Goal: Task Accomplishment & Management: Complete application form

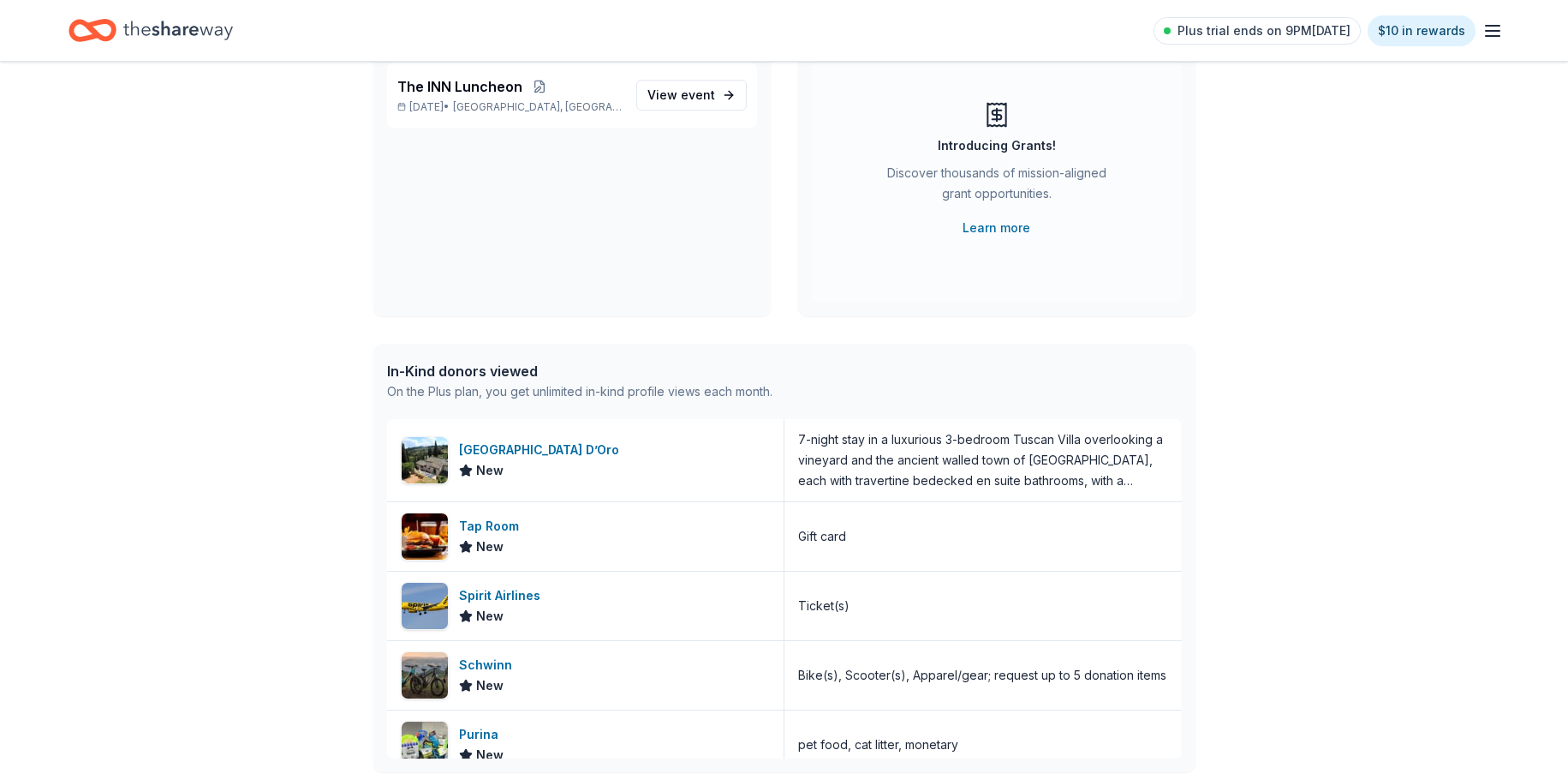
scroll to position [171, 0]
click at [534, 441] on div "[GEOGRAPHIC_DATA] D’Oro" at bounding box center [543, 449] width 167 height 21
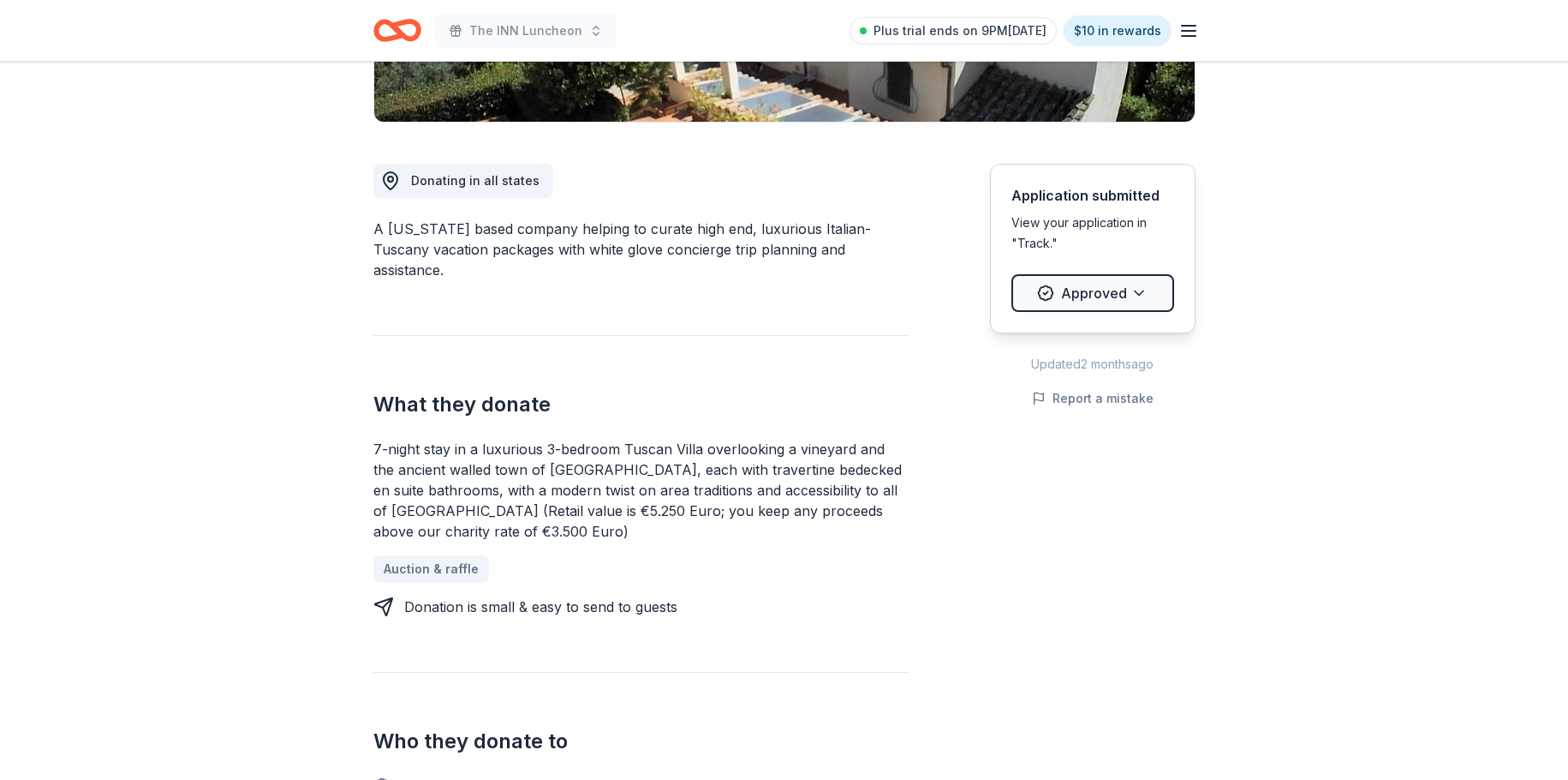
scroll to position [428, 0]
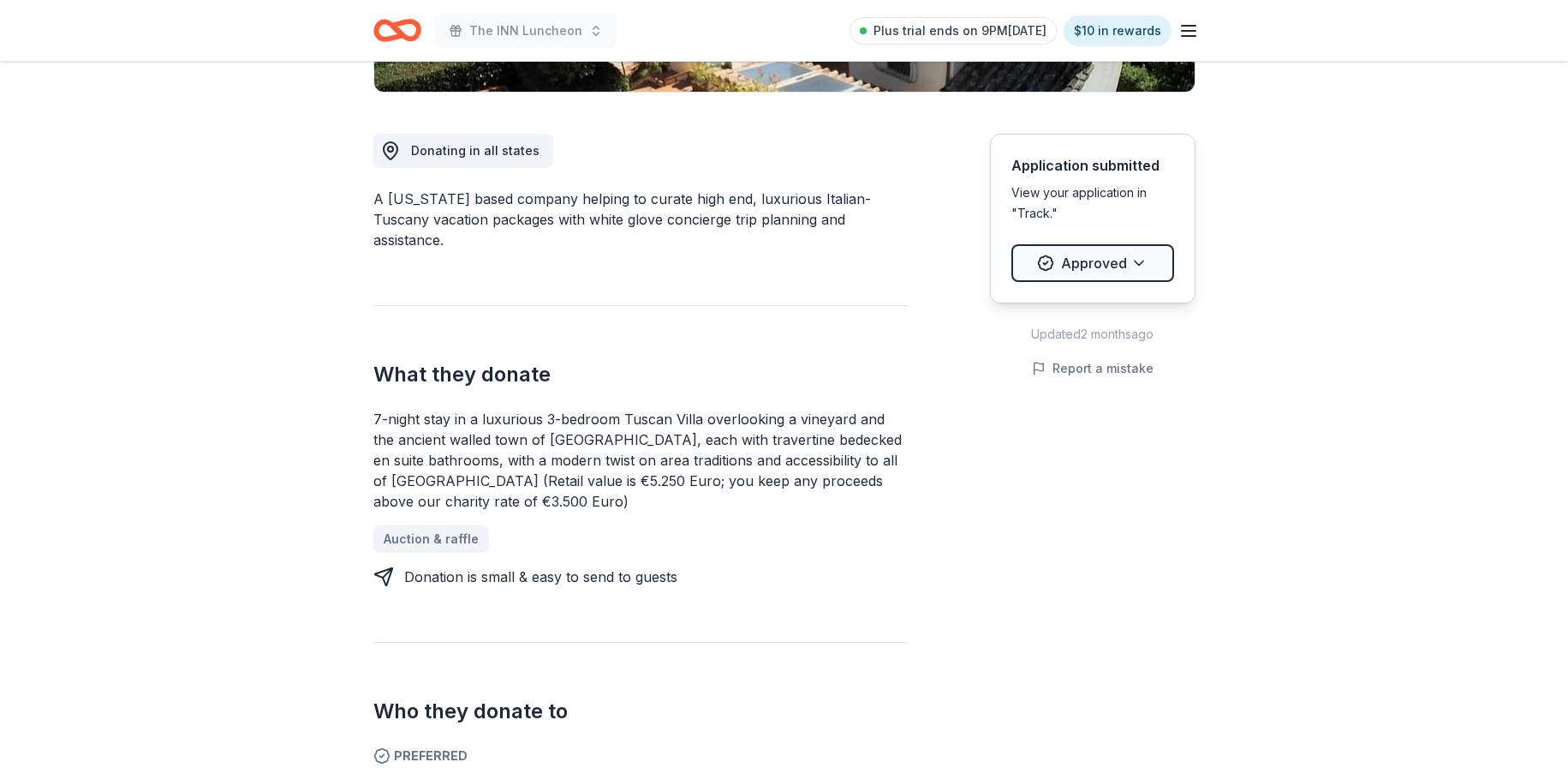
click at [588, 416] on div "7-night stay in a luxurious 3-bedroom Tuscan Villa overlooking a vineyard and t…" at bounding box center [641, 460] width 535 height 102
click at [567, 419] on div "7-night stay in a luxurious 3-bedroom Tuscan Villa overlooking a vineyard and t…" at bounding box center [641, 460] width 535 height 102
drag, startPoint x: 524, startPoint y: 418, endPoint x: 616, endPoint y: 420, distance: 92.0
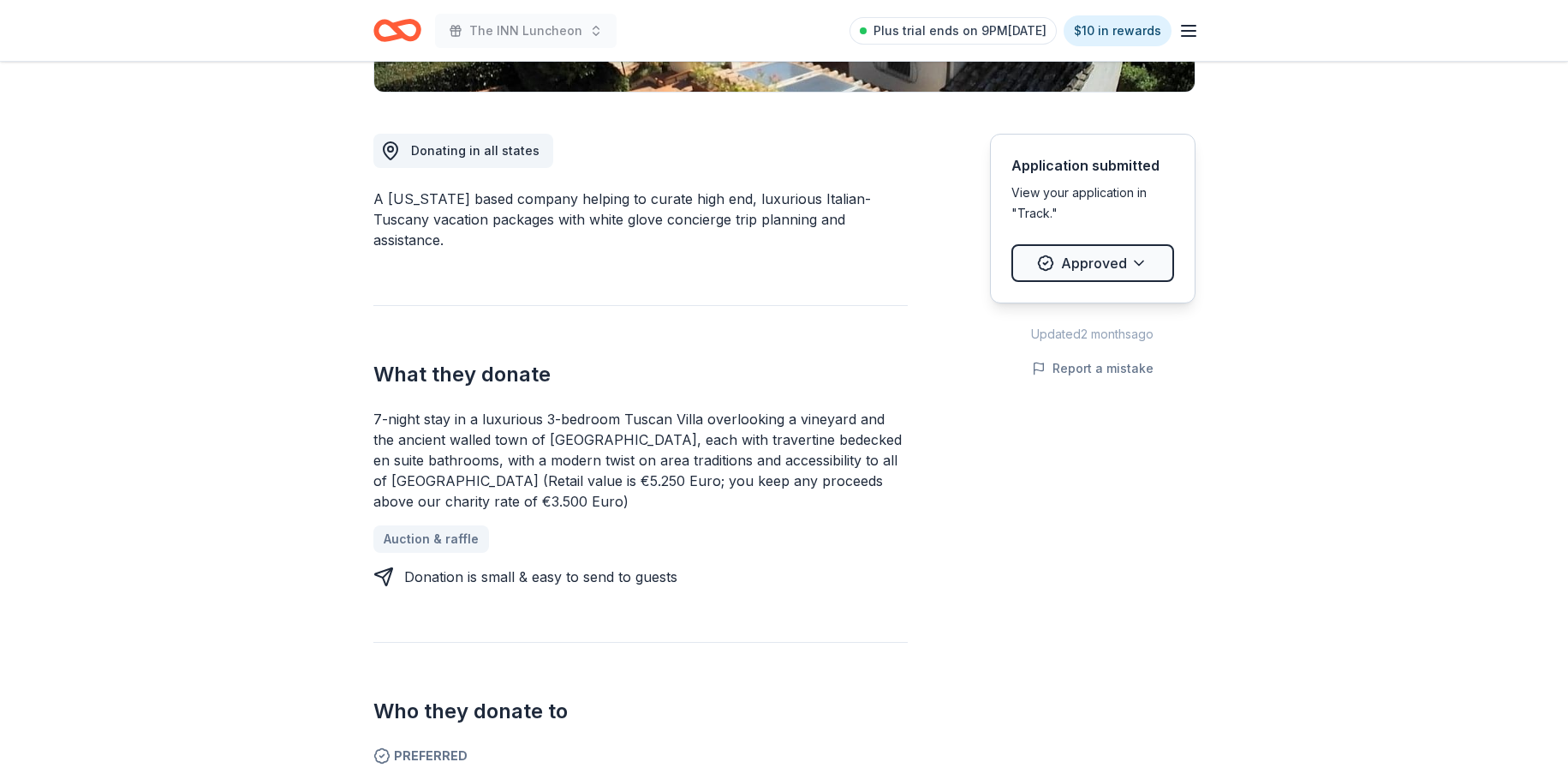
click at [616, 420] on div "7-night stay in a luxurious 3-bedroom Tuscan Villa overlooking a vineyard and t…" at bounding box center [641, 460] width 535 height 102
drag, startPoint x: 376, startPoint y: 396, endPoint x: 660, endPoint y: 486, distance: 297.9
click at [660, 486] on div "7-night stay in a luxurious 3-bedroom Tuscan Villa overlooking a vineyard and t…" at bounding box center [641, 460] width 535 height 102
click at [649, 482] on div "7-night stay in a luxurious 3-bedroom Tuscan Villa overlooking a vineyard and t…" at bounding box center [641, 460] width 535 height 102
drag, startPoint x: 534, startPoint y: 426, endPoint x: 600, endPoint y: 504, distance: 102.2
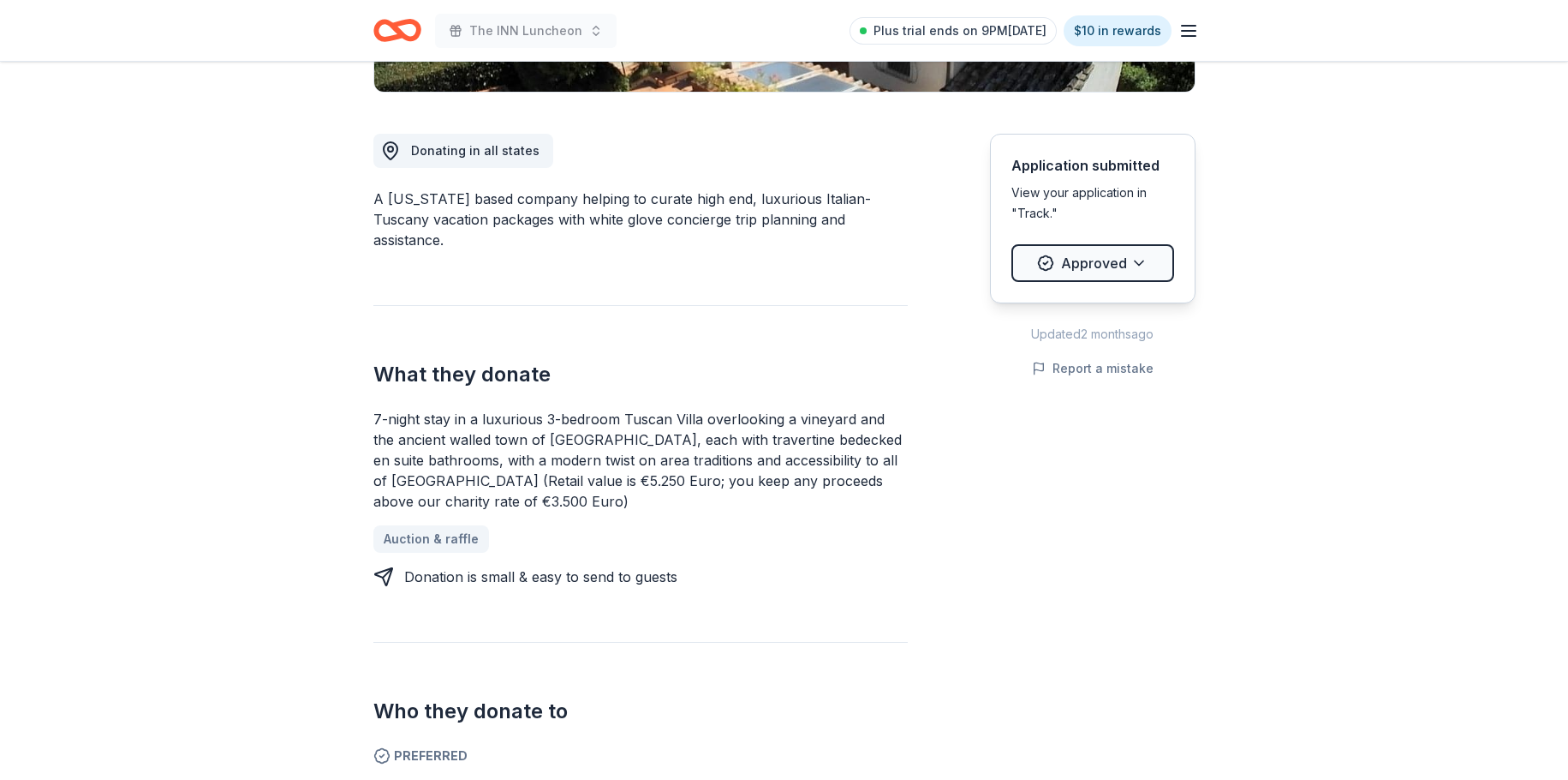
click at [597, 526] on div "Auction & raffle" at bounding box center [641, 539] width 535 height 28
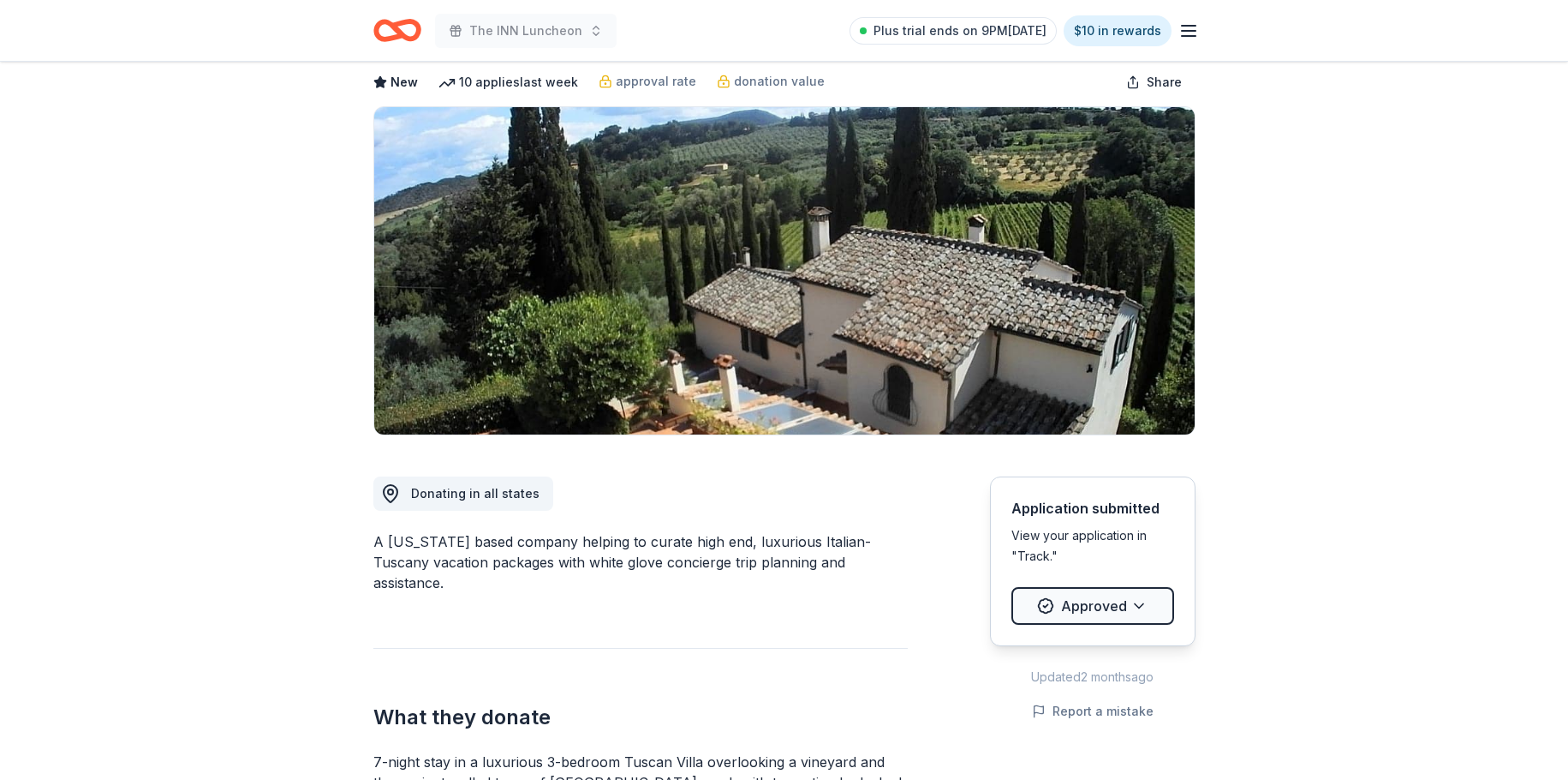
scroll to position [0, 0]
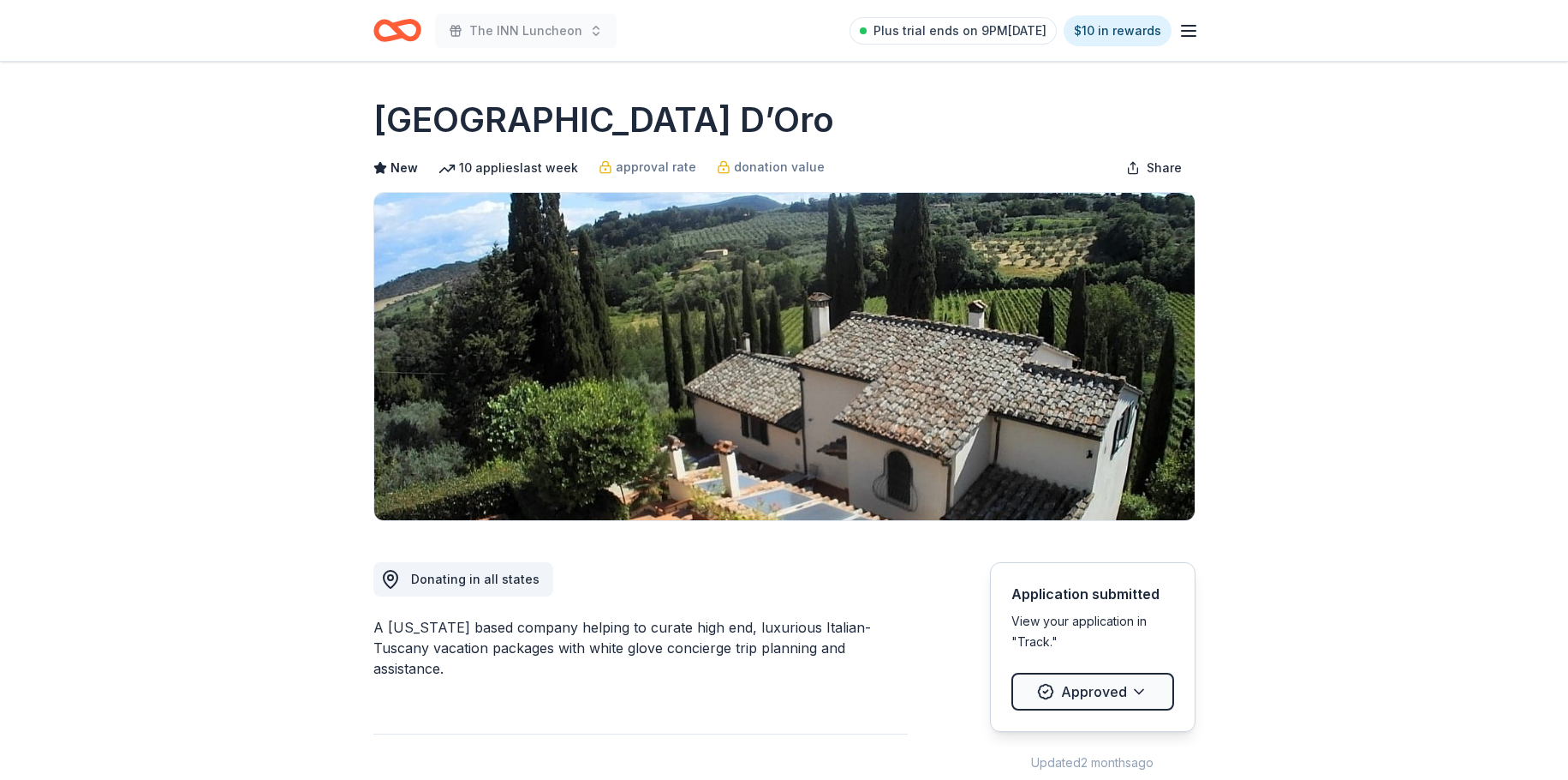
click at [418, 31] on icon "Home" at bounding box center [405, 30] width 27 height 17
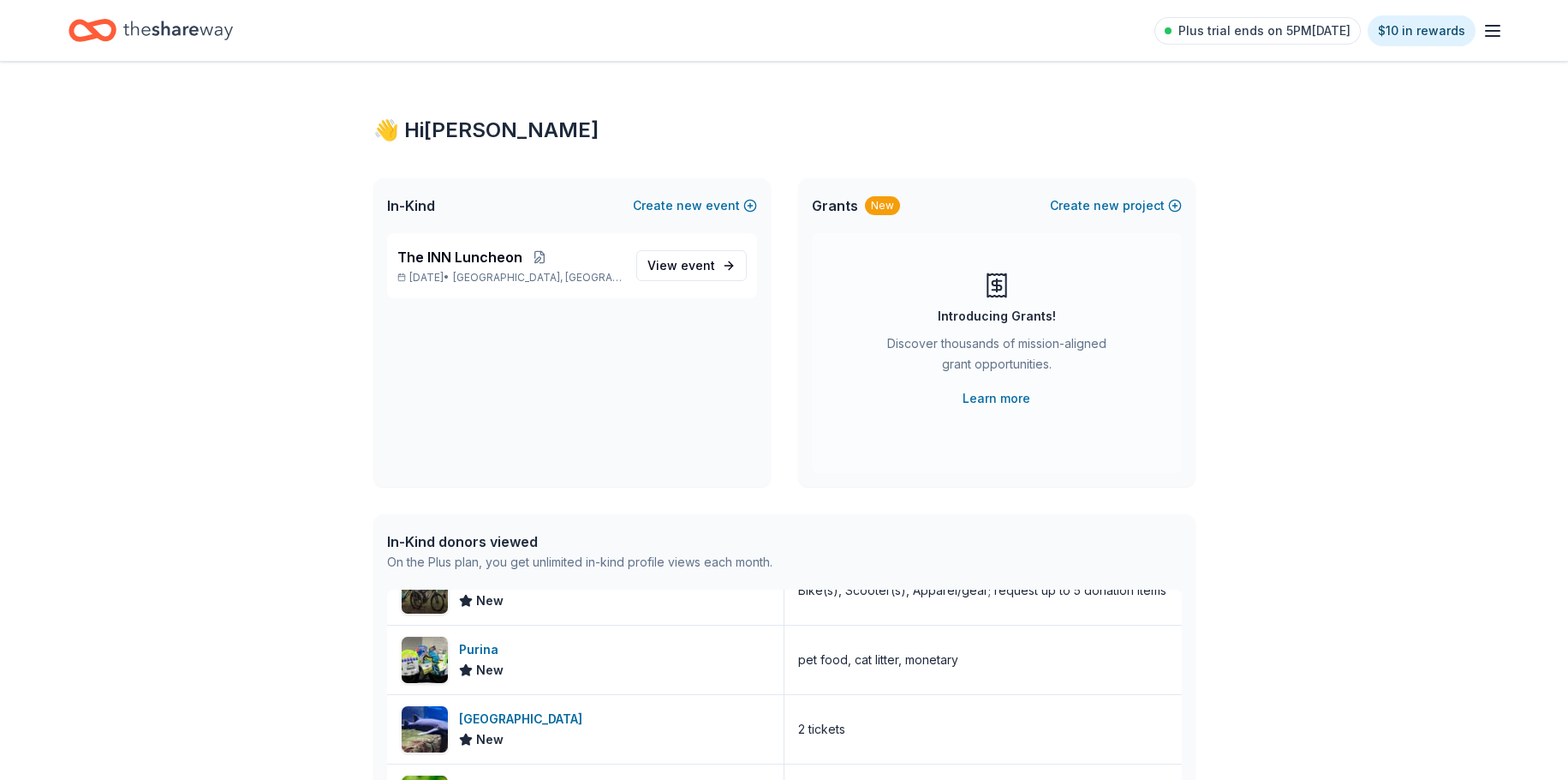
scroll to position [257, 0]
click at [578, 724] on div "Long Island Aquarium" at bounding box center [524, 717] width 130 height 21
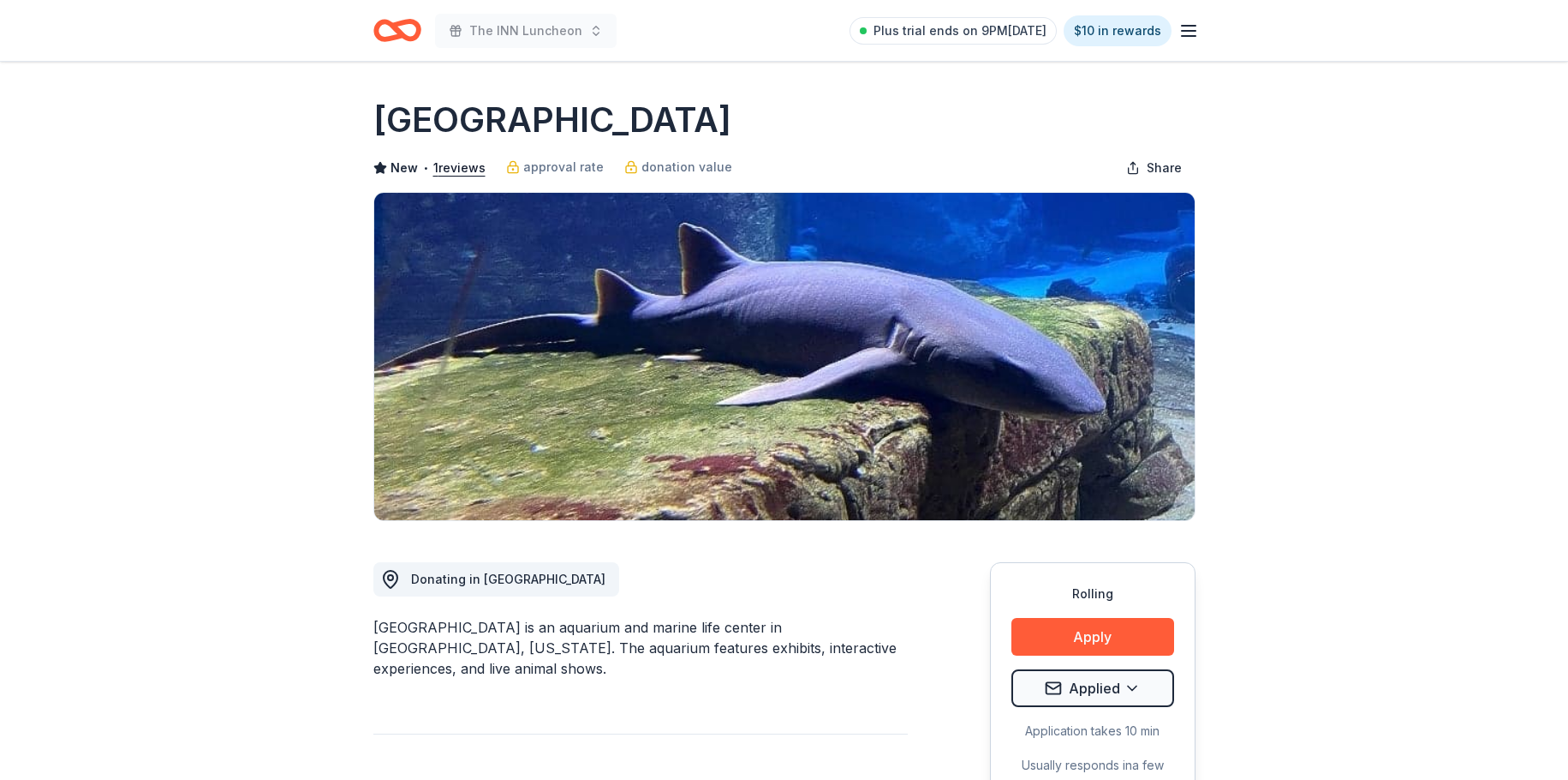
click at [369, 26] on div "The INN Luncheon Plus trial ends on 9PM, 9/15 $10 in rewards" at bounding box center [785, 30] width 877 height 61
click at [416, 26] on icon "Home" at bounding box center [405, 30] width 27 height 17
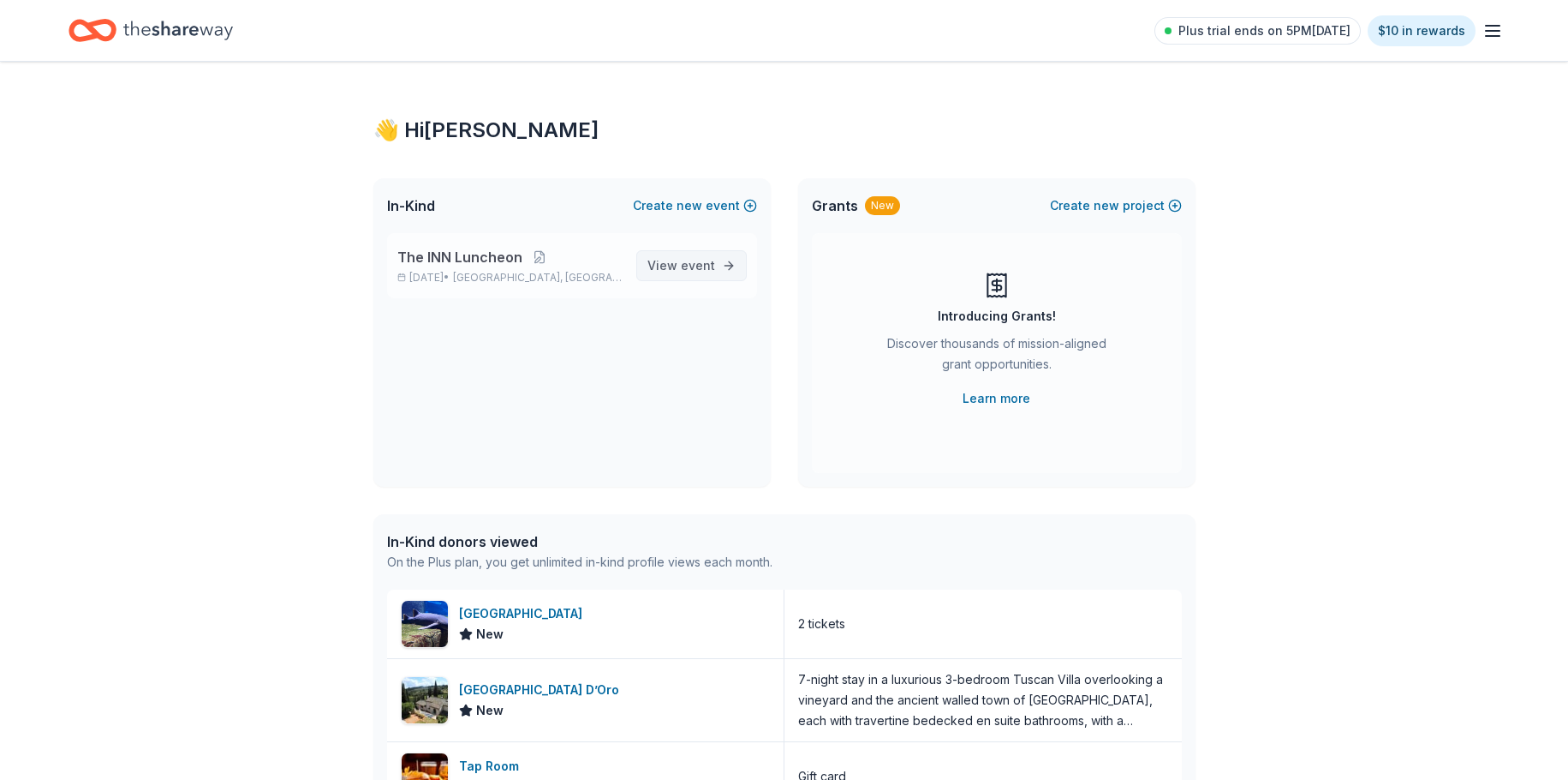
click at [673, 265] on span "View event" at bounding box center [682, 266] width 68 height 21
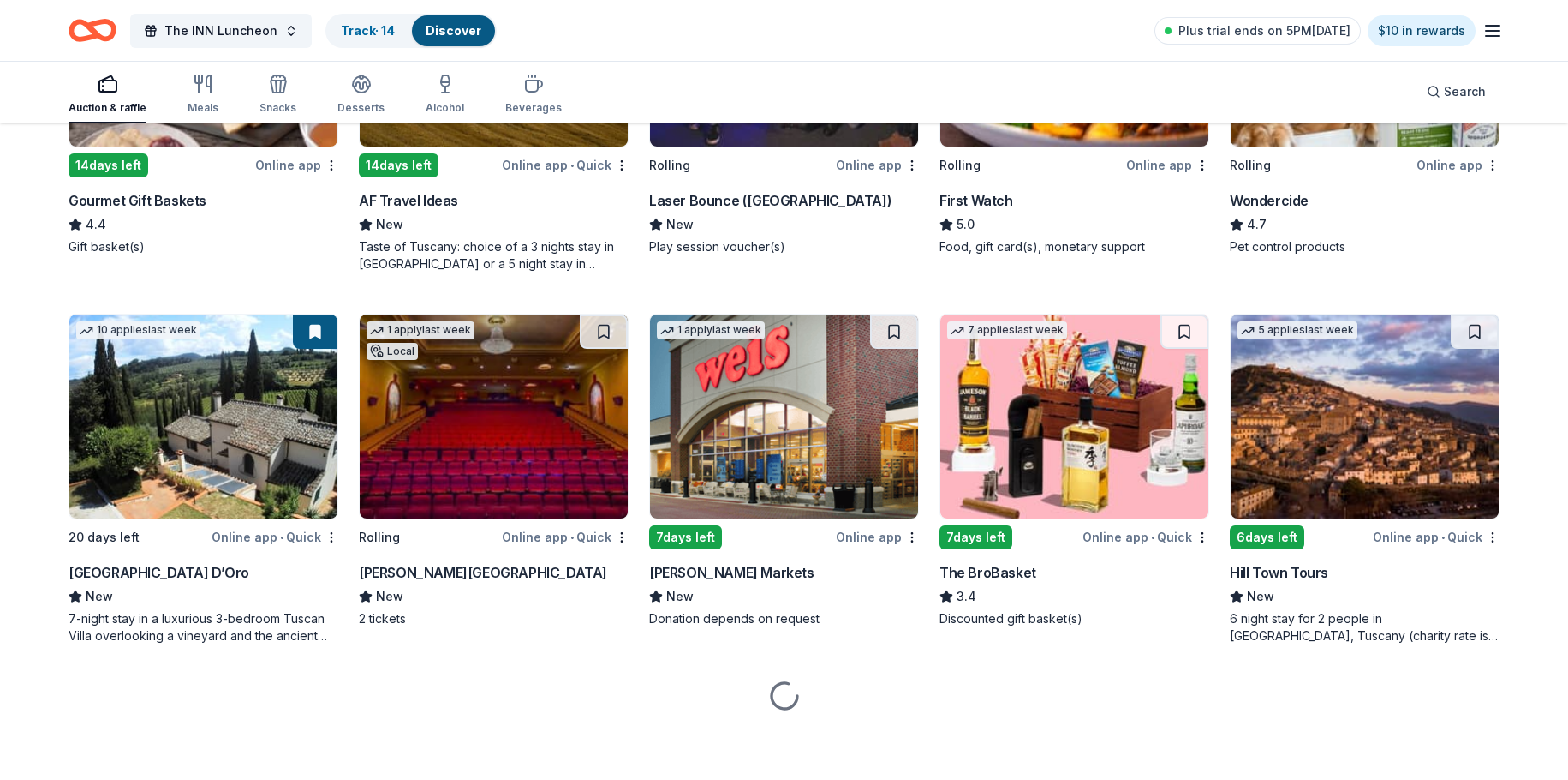
scroll to position [1102, 0]
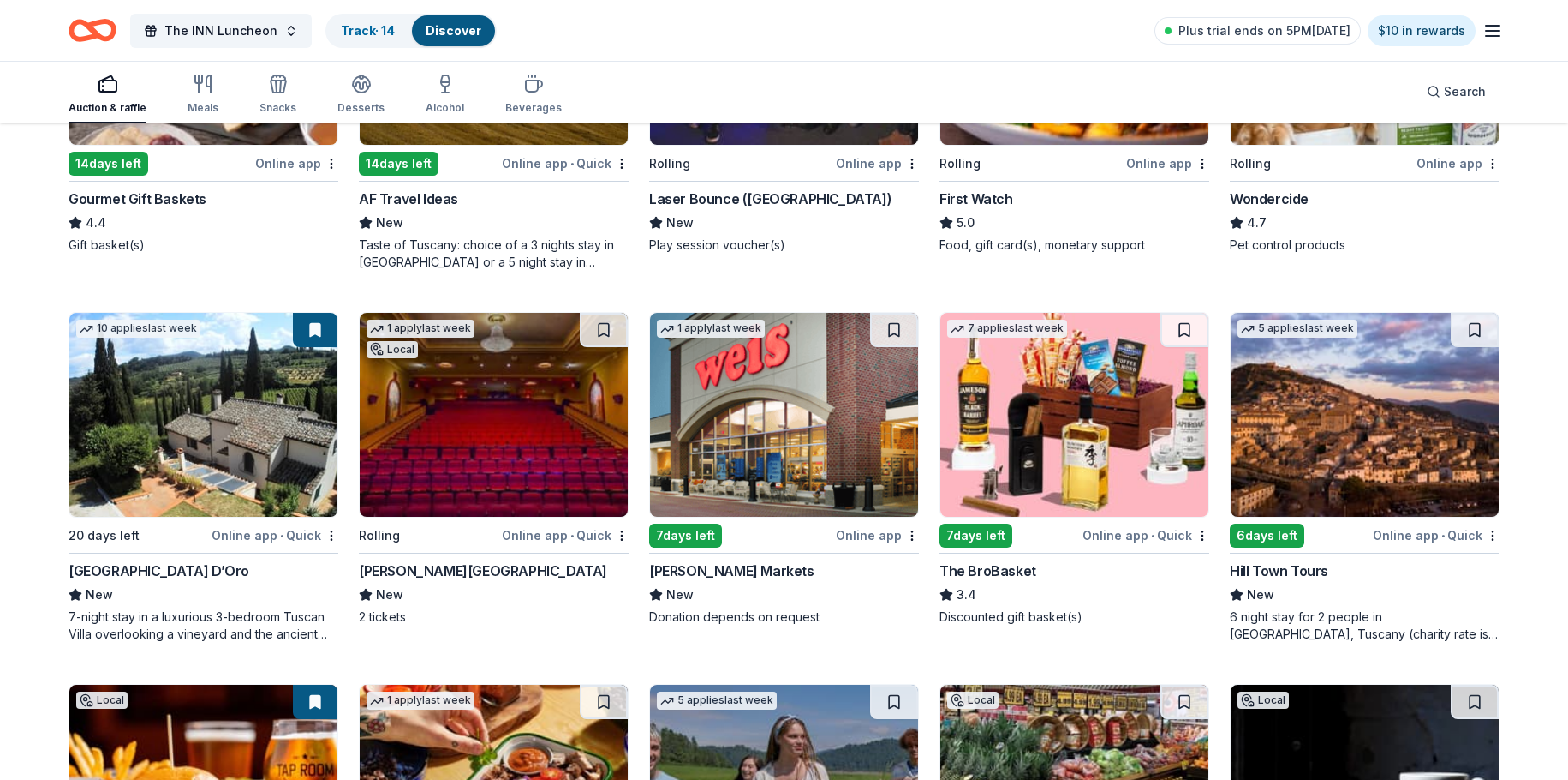
click at [1098, 475] on img at bounding box center [1074, 414] width 268 height 204
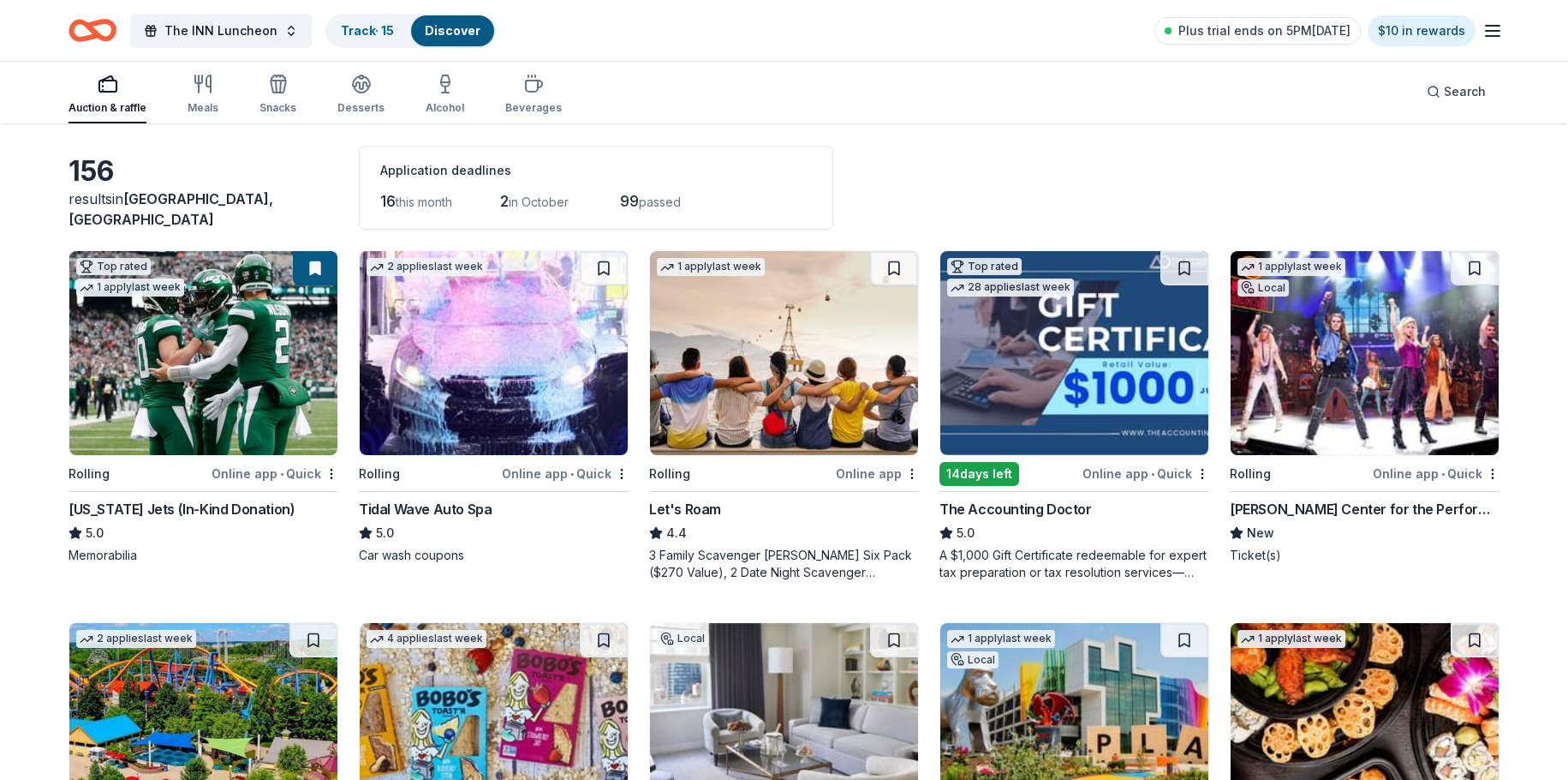
scroll to position [0, 0]
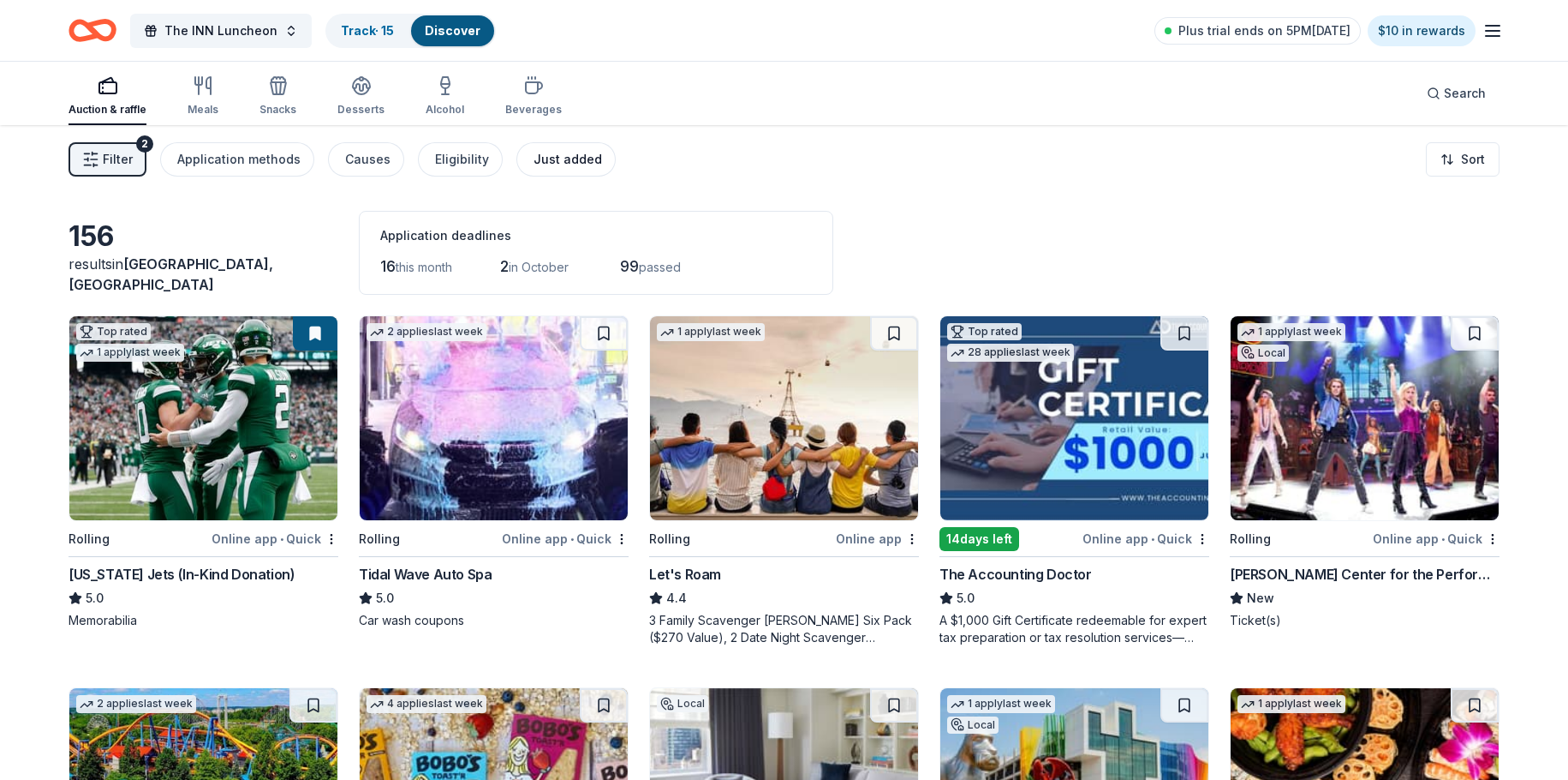
click at [547, 154] on div "Just added" at bounding box center [568, 160] width 69 height 21
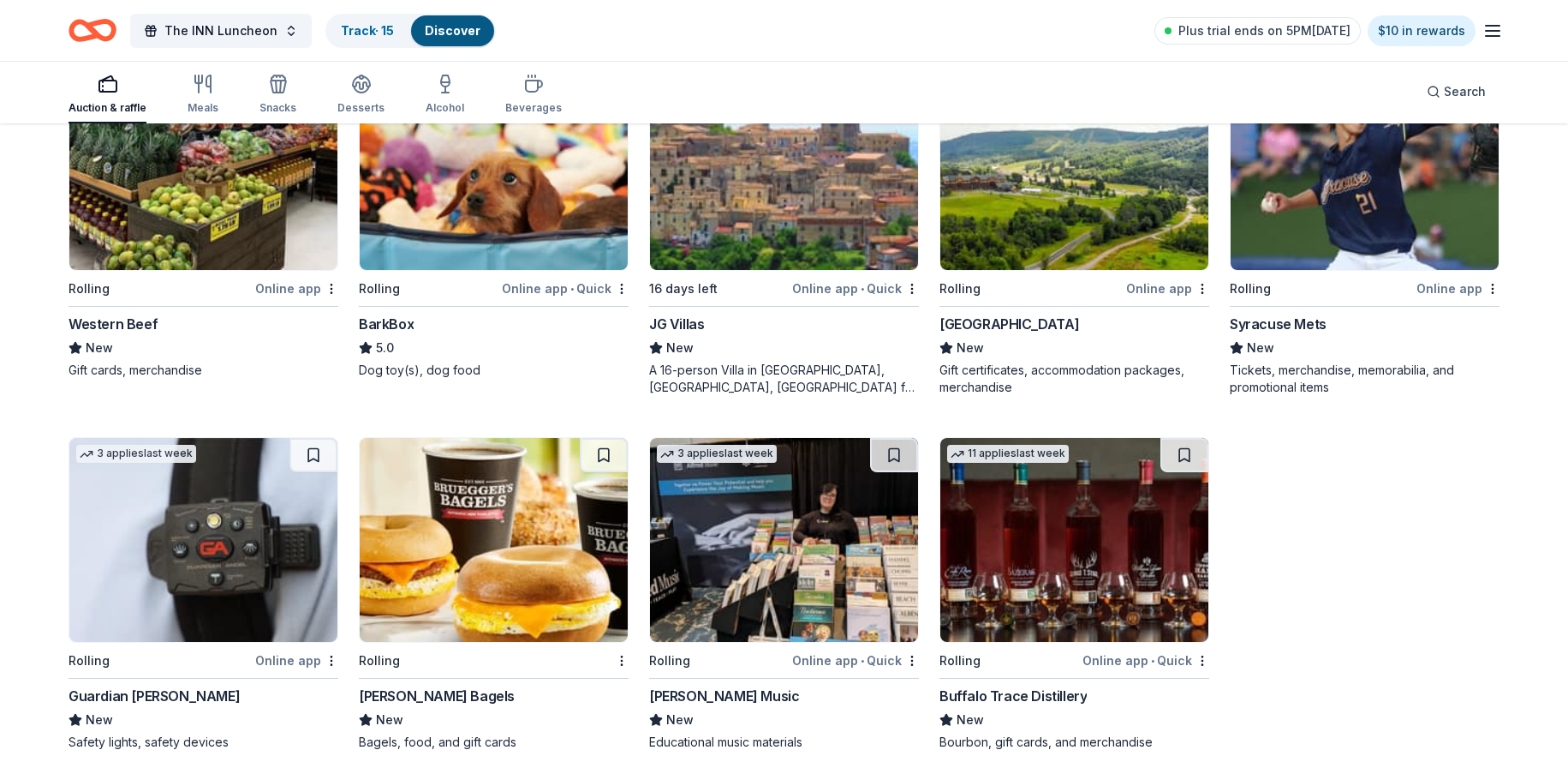
scroll to position [627, 0]
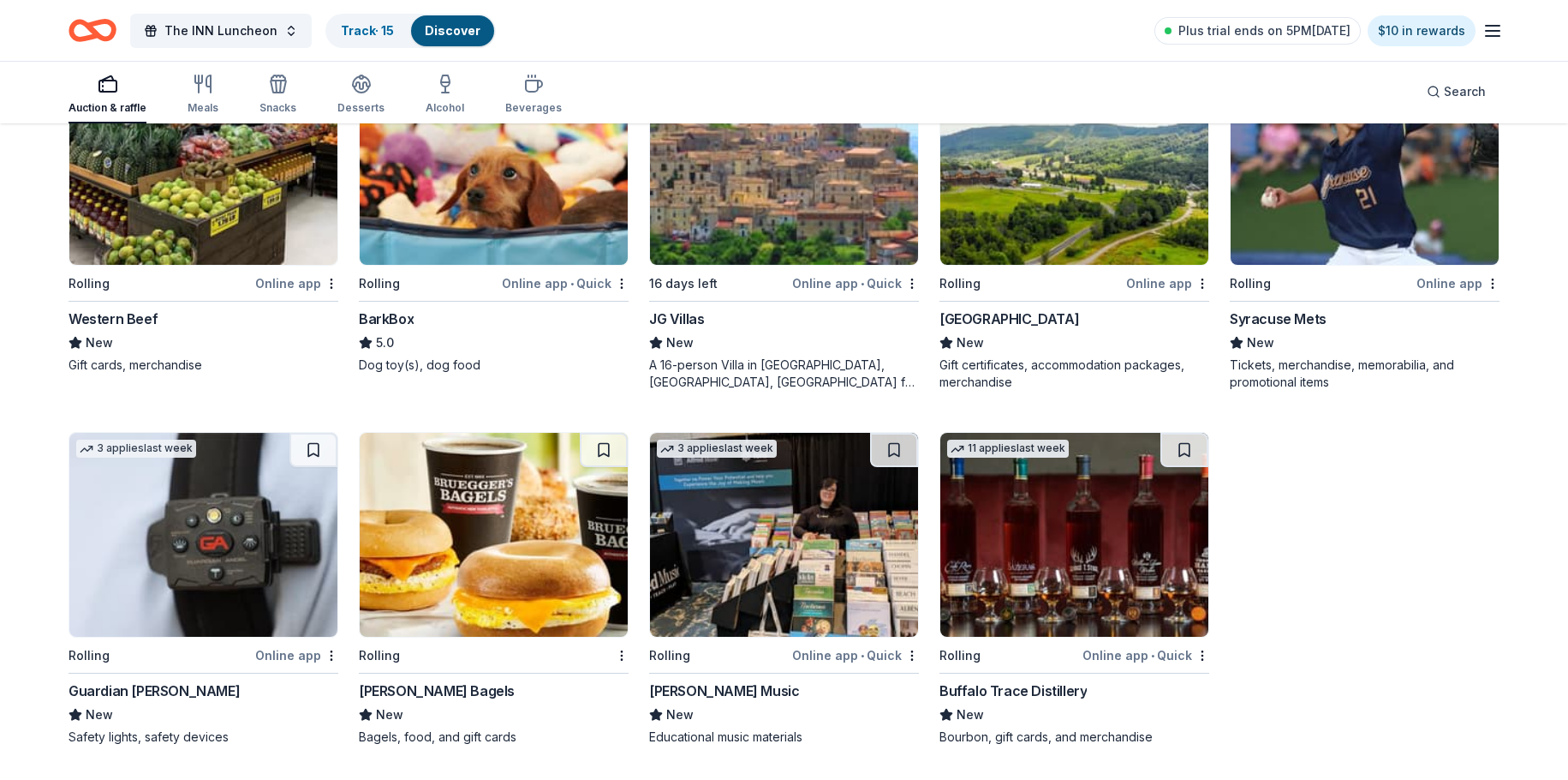
click at [1090, 552] on img at bounding box center [1074, 534] width 268 height 204
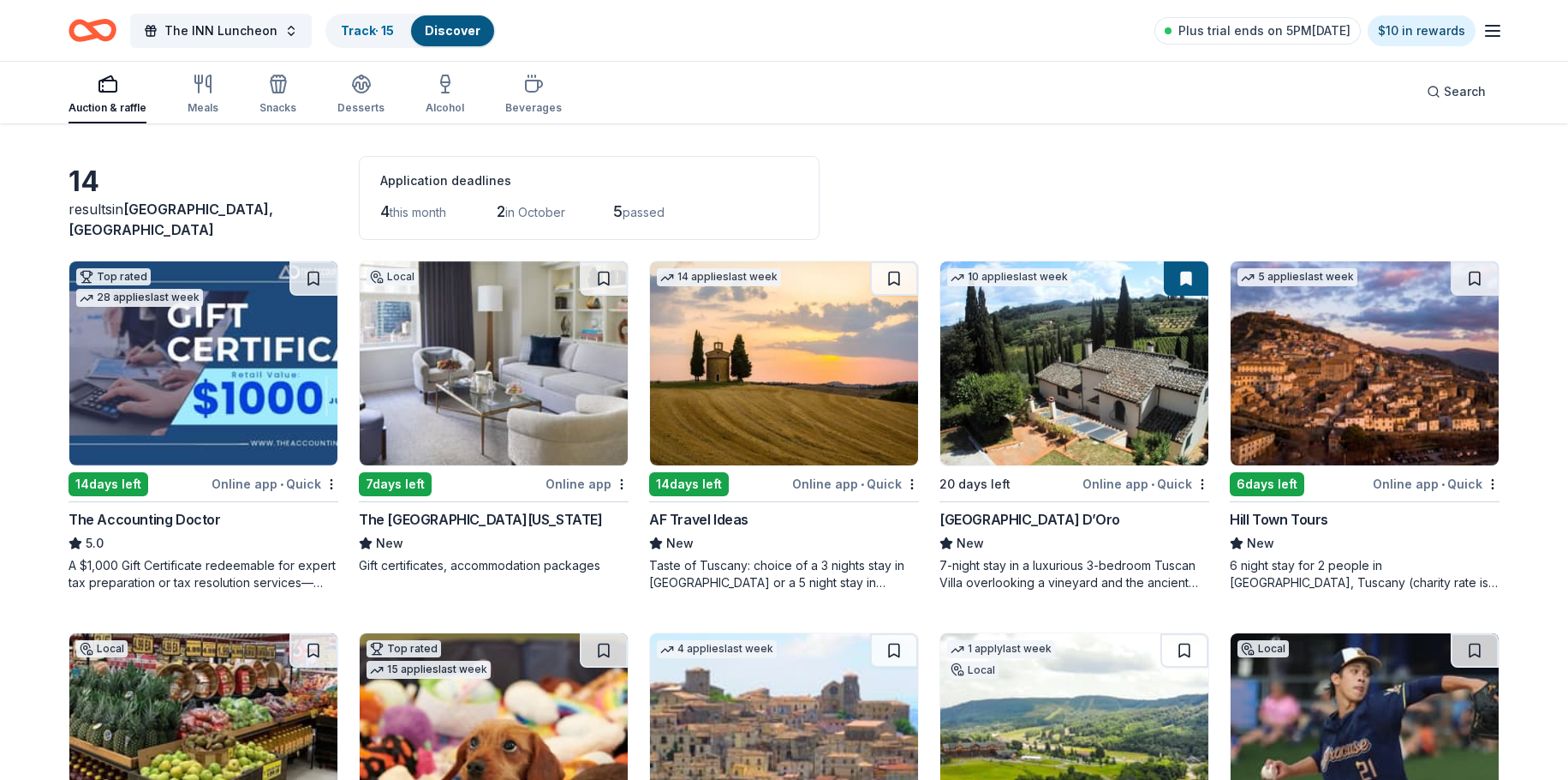
scroll to position [0, 0]
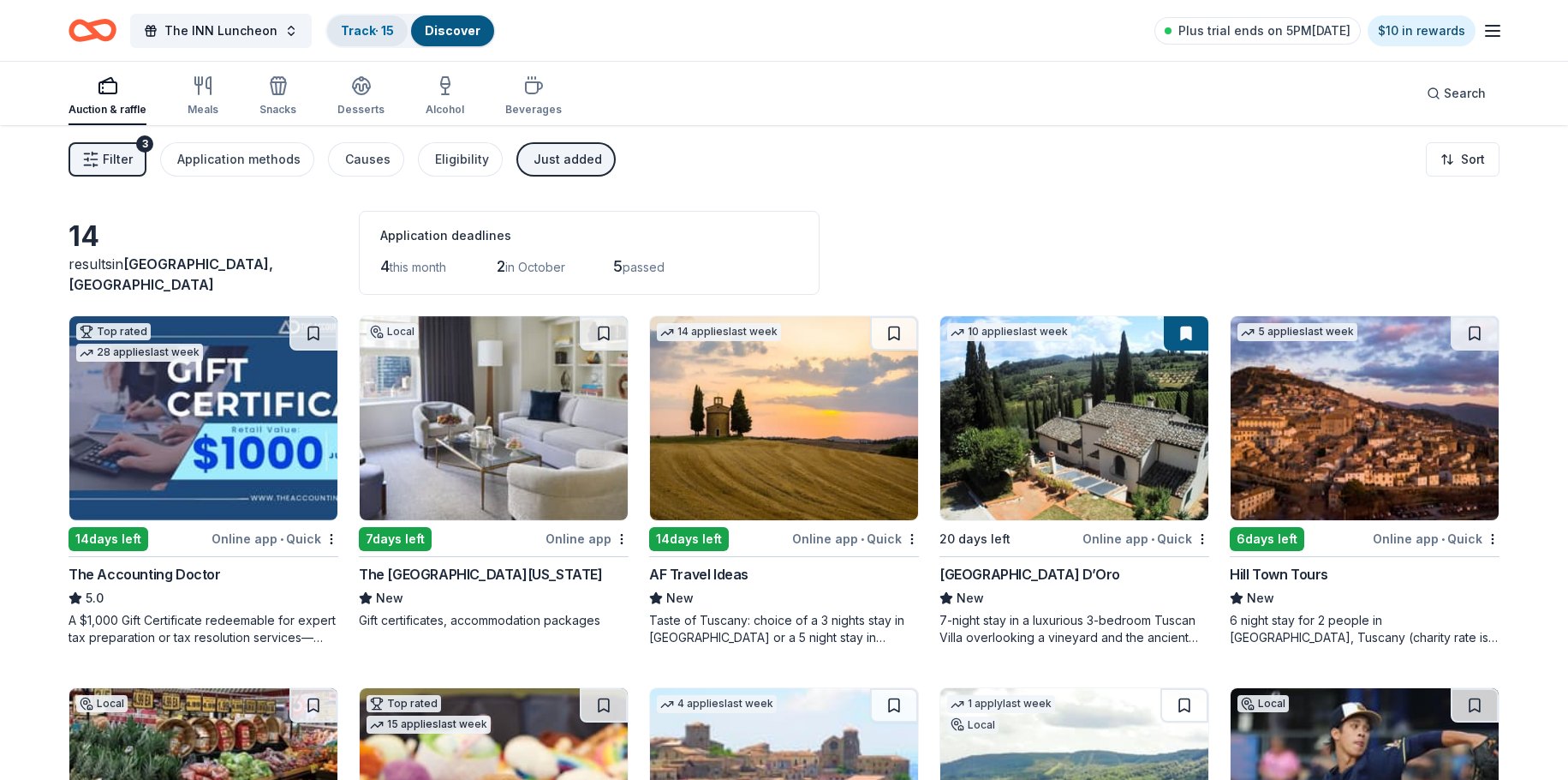
click at [369, 33] on link "Track · 15" at bounding box center [367, 30] width 53 height 15
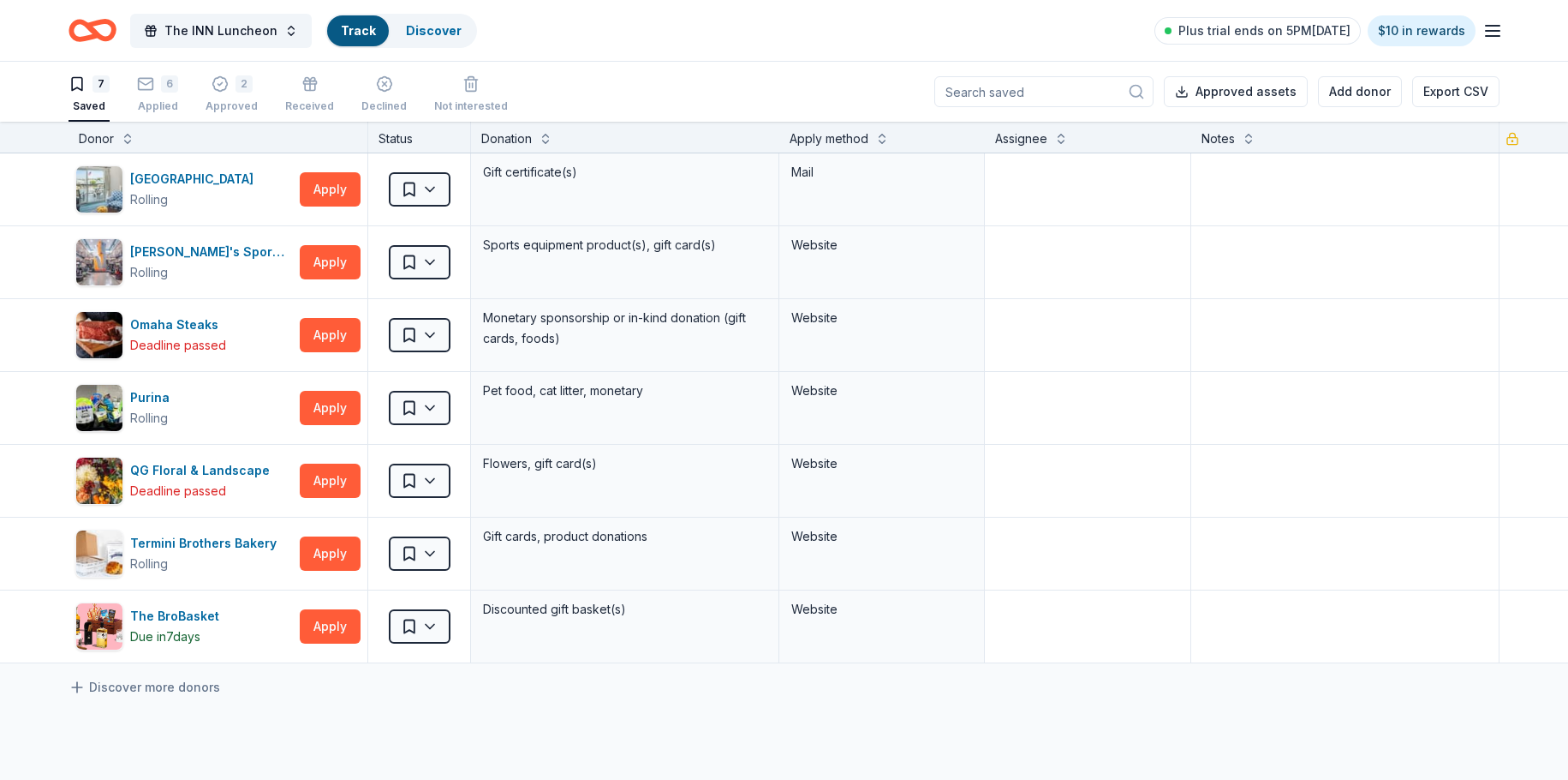
scroll to position [1, 0]
click at [432, 335] on html "10% The INN Luncheon Track · 15 Discover Plus trial ends on 5PM, 9/15 $10 in re…" at bounding box center [784, 389] width 1568 height 780
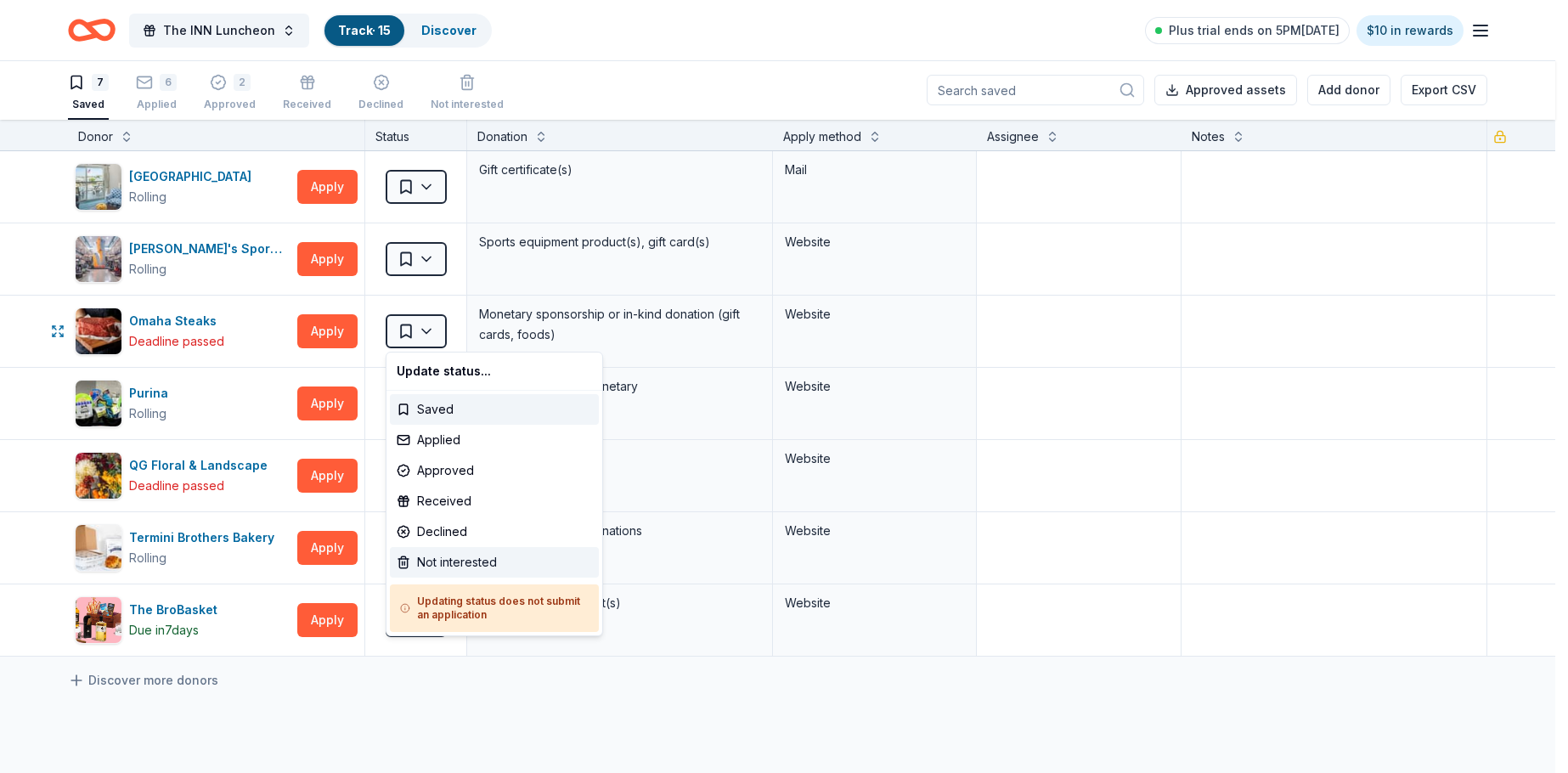
click at [424, 561] on div "Not interested" at bounding box center [494, 562] width 209 height 31
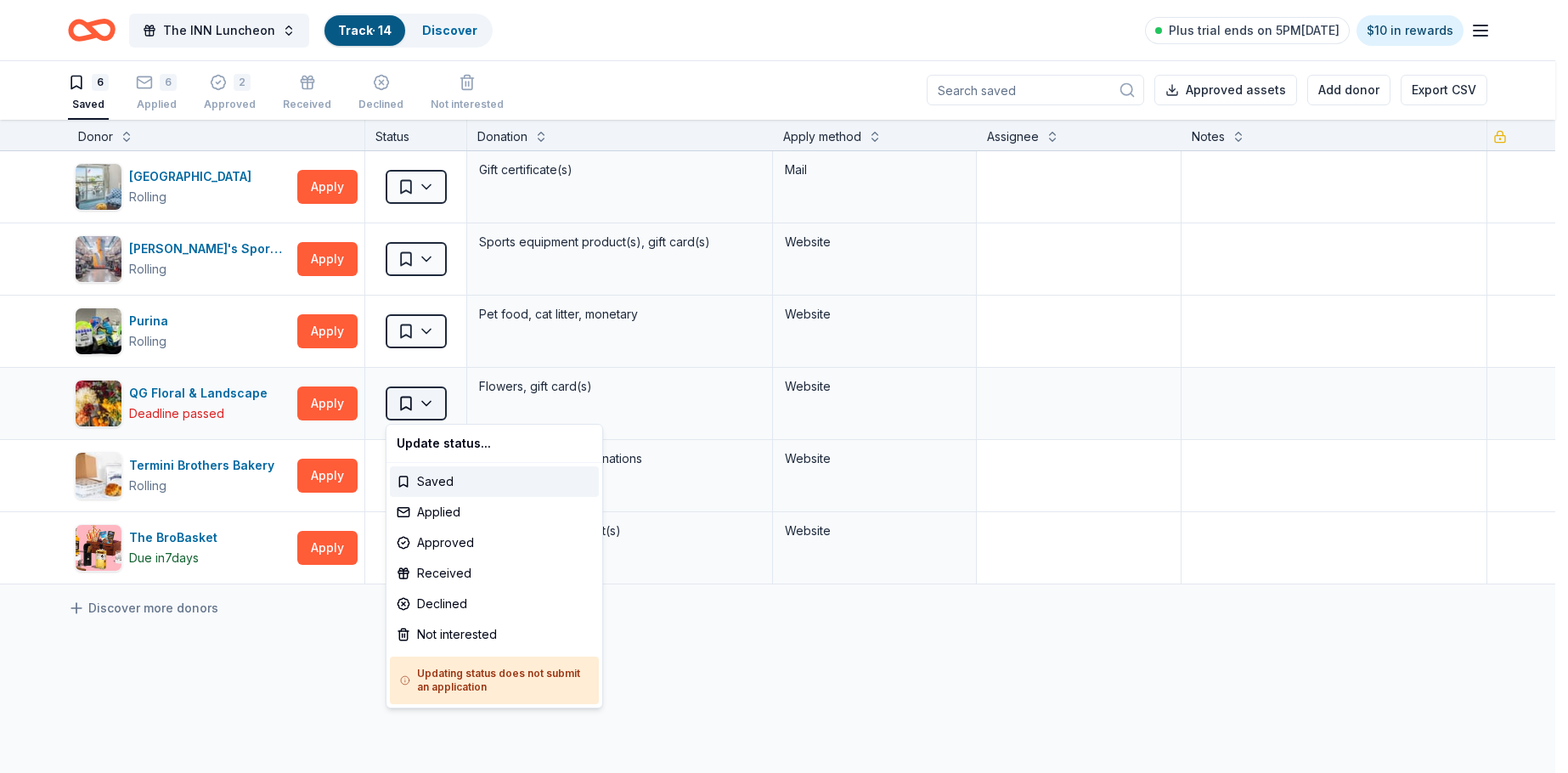
click at [427, 401] on html "10% The INN Luncheon Track · 14 Discover Plus trial ends on 5PM, 9/15 $10 in re…" at bounding box center [784, 386] width 1568 height 773
click at [418, 633] on div "Not interested" at bounding box center [494, 634] width 209 height 31
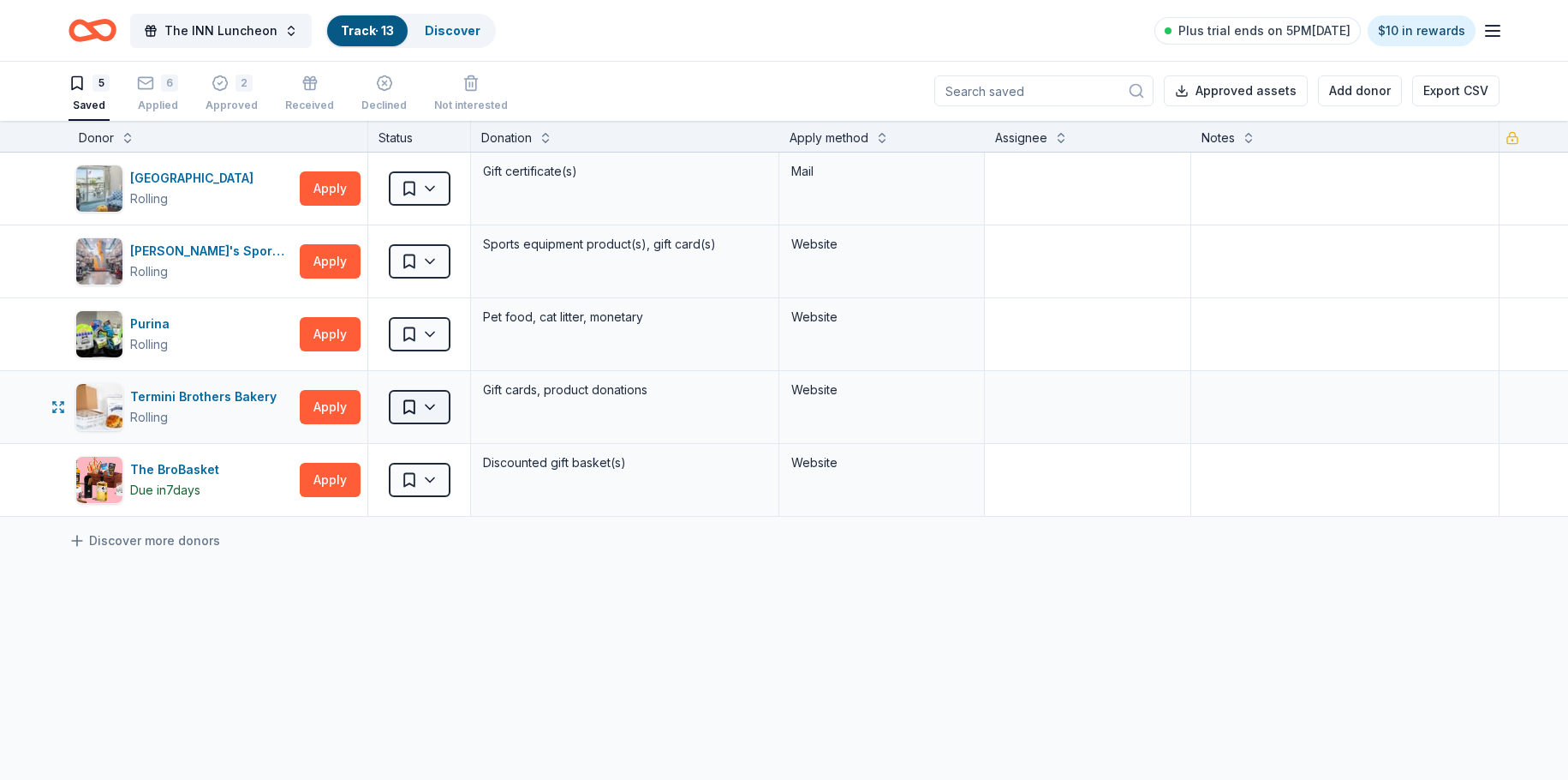
click at [443, 416] on html "10% The INN Luncheon Track · 13 Discover Plus trial ends on 5PM, 9/15 $10 in re…" at bounding box center [784, 389] width 1568 height 780
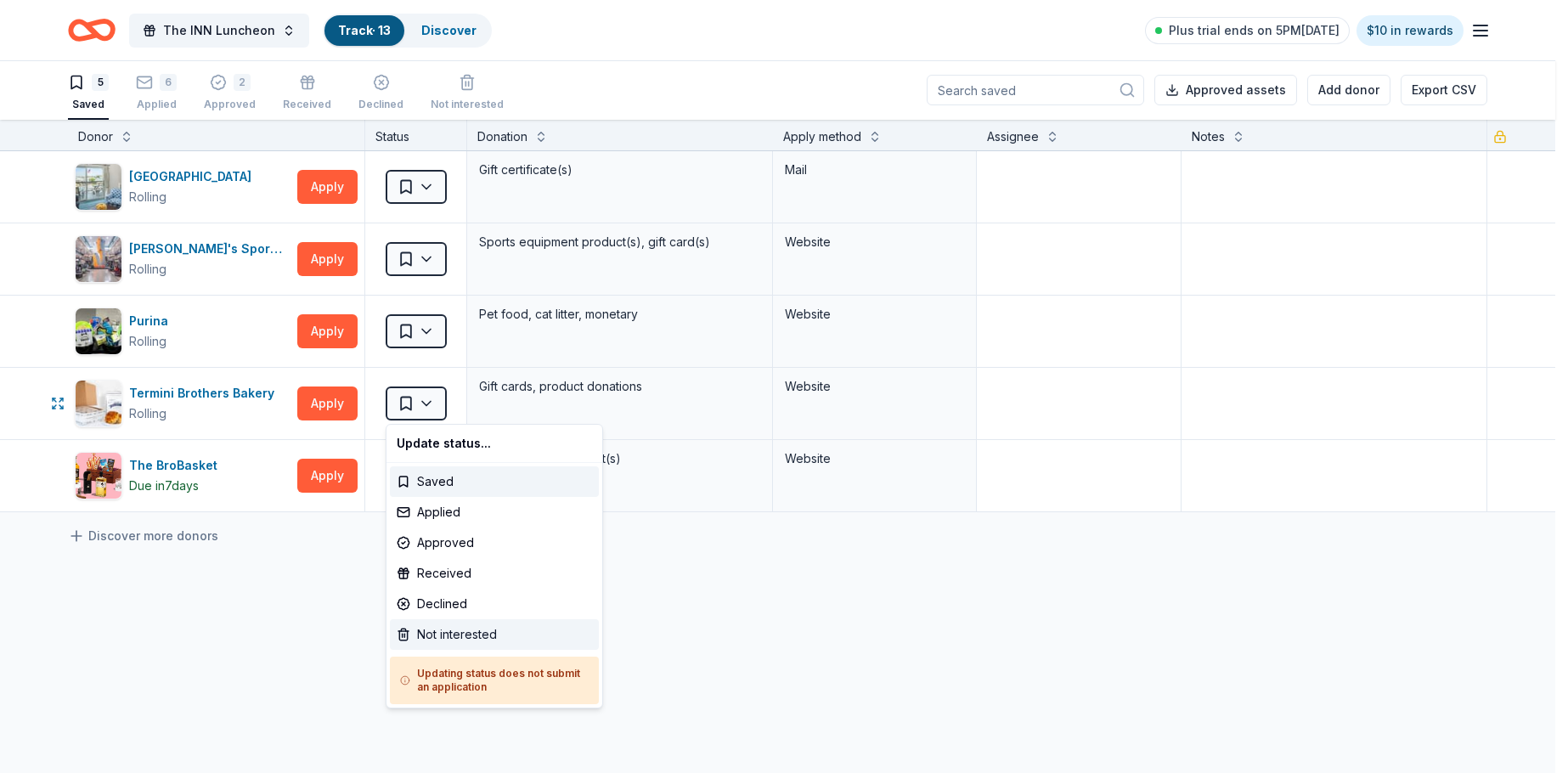
click at [412, 628] on div "Not interested" at bounding box center [494, 634] width 209 height 31
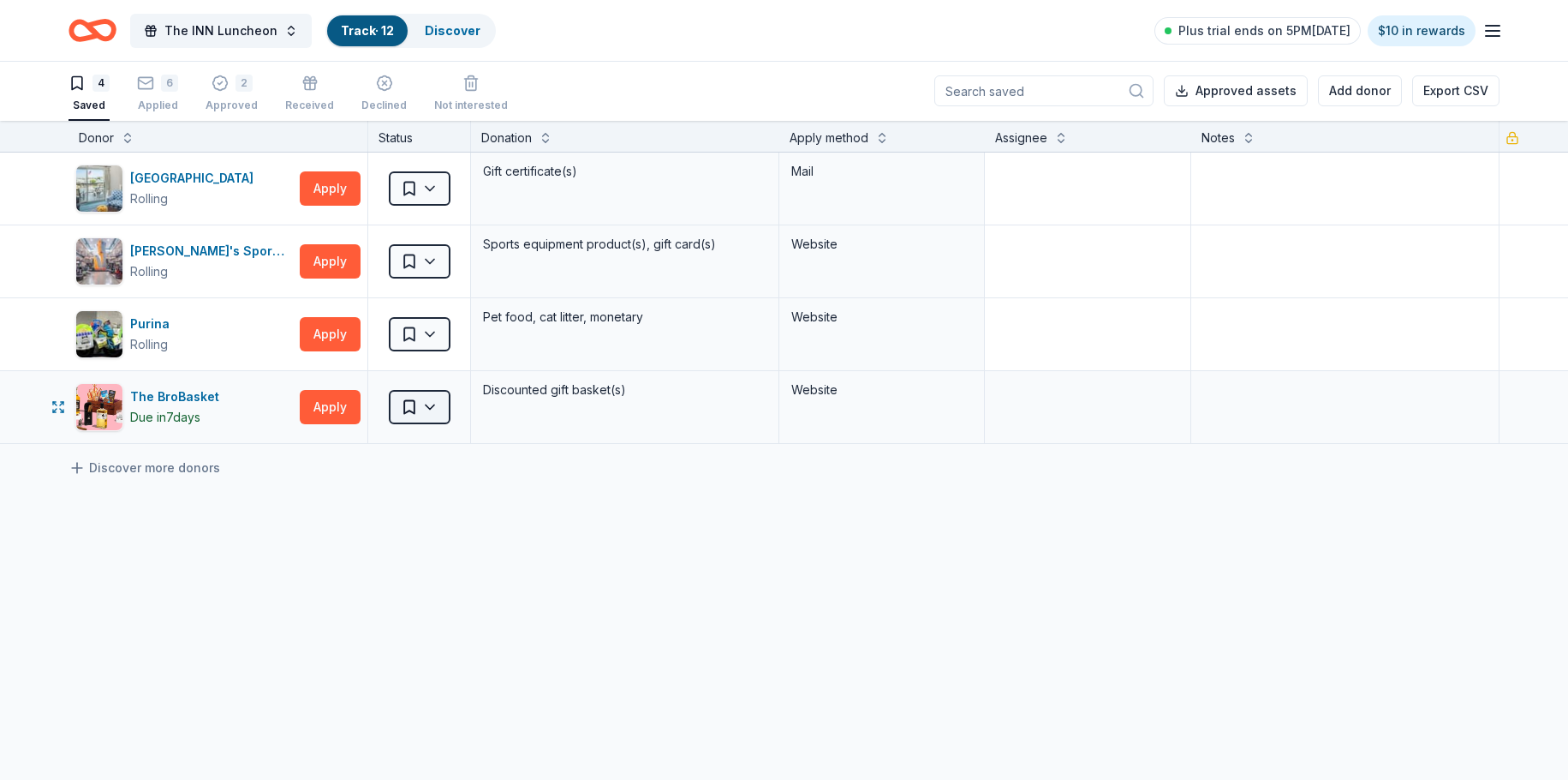
click at [423, 398] on html "10% The INN Luncheon Track · 12 Discover Plus trial ends on 5PM, 9/15 $10 in re…" at bounding box center [784, 389] width 1568 height 780
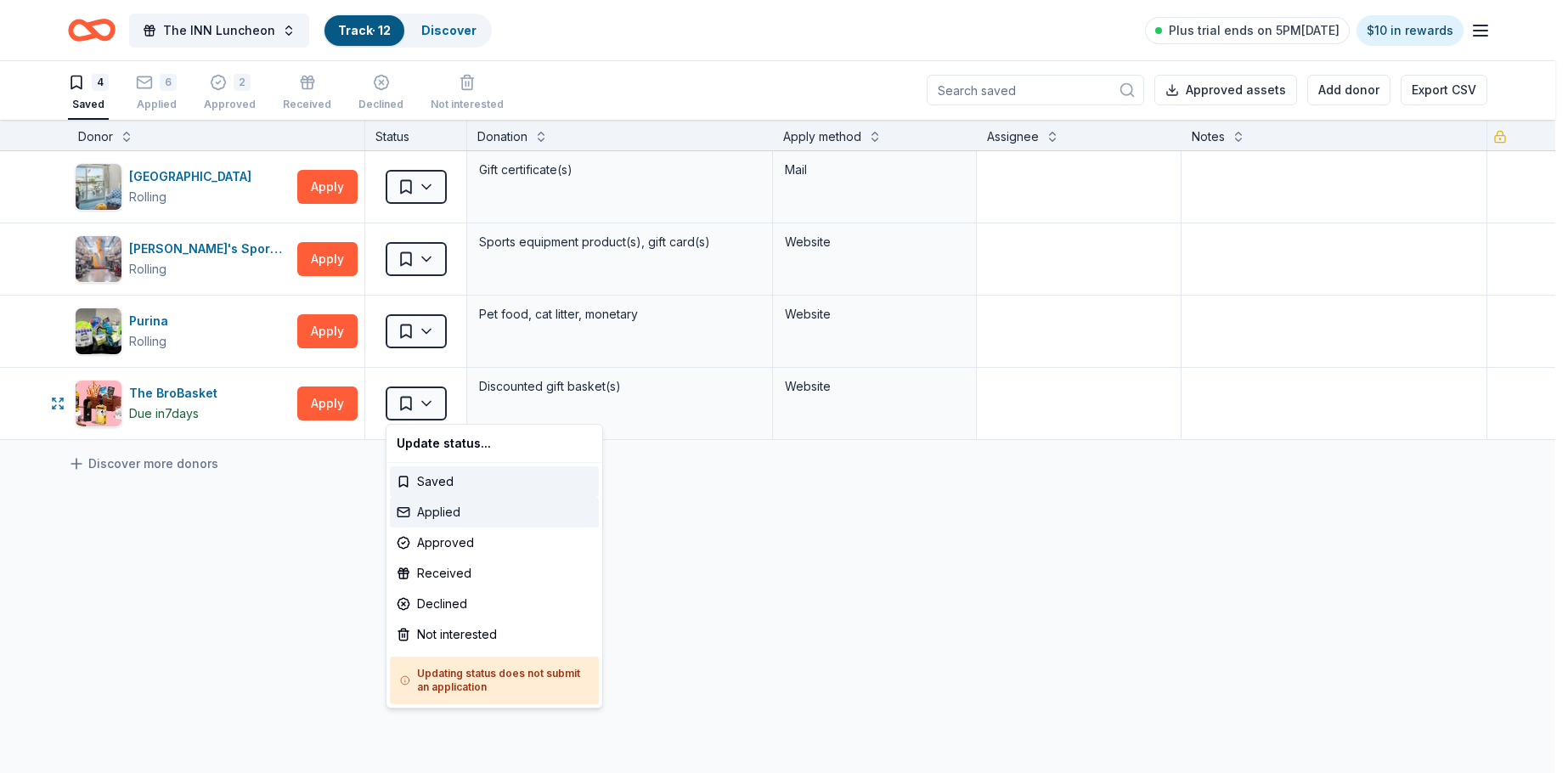
click at [438, 508] on div "Applied" at bounding box center [494, 512] width 209 height 31
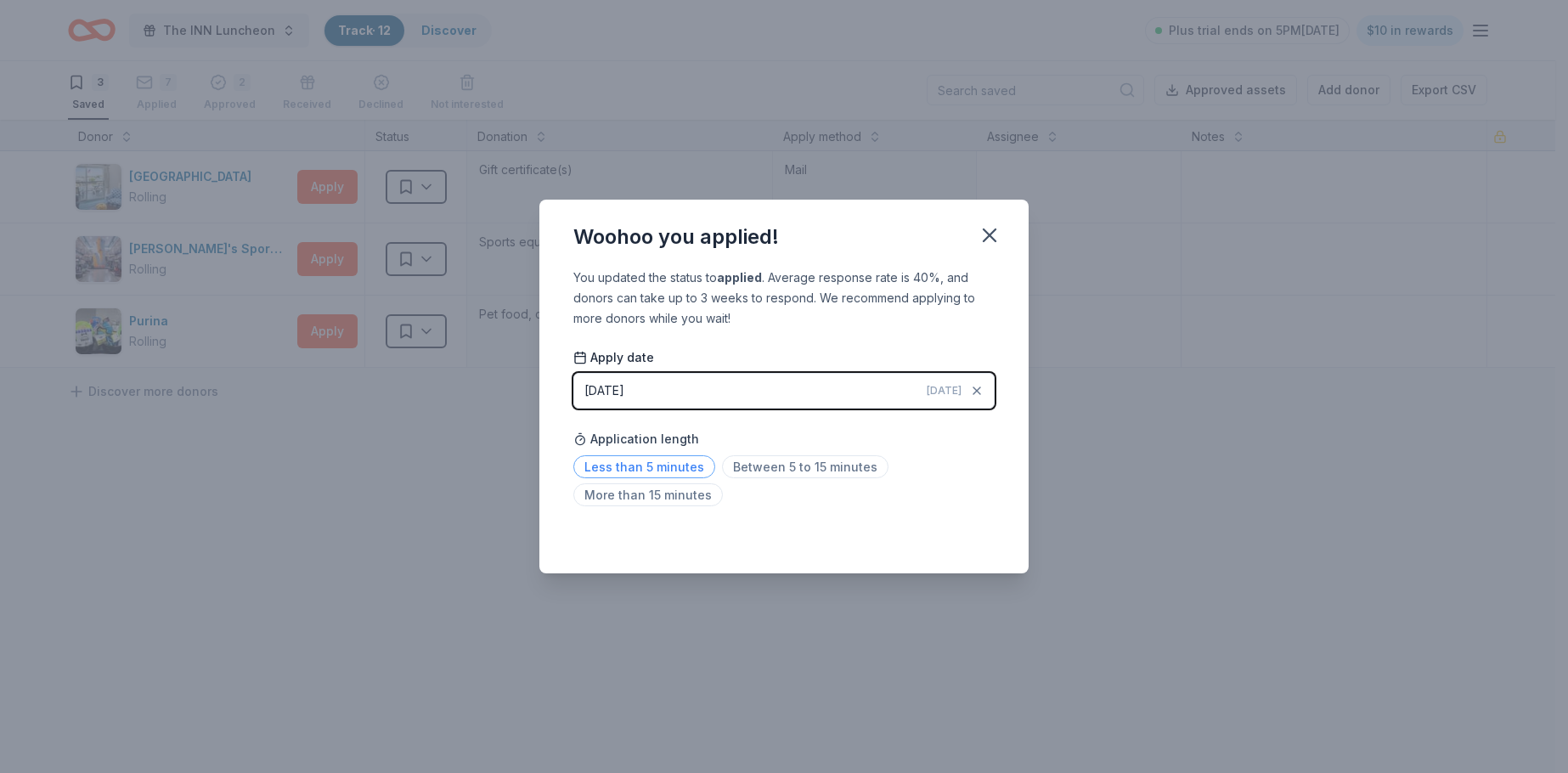
click at [630, 469] on span "Less than 5 minutes" at bounding box center [644, 467] width 142 height 23
click at [1003, 236] on button "button" at bounding box center [989, 235] width 37 height 37
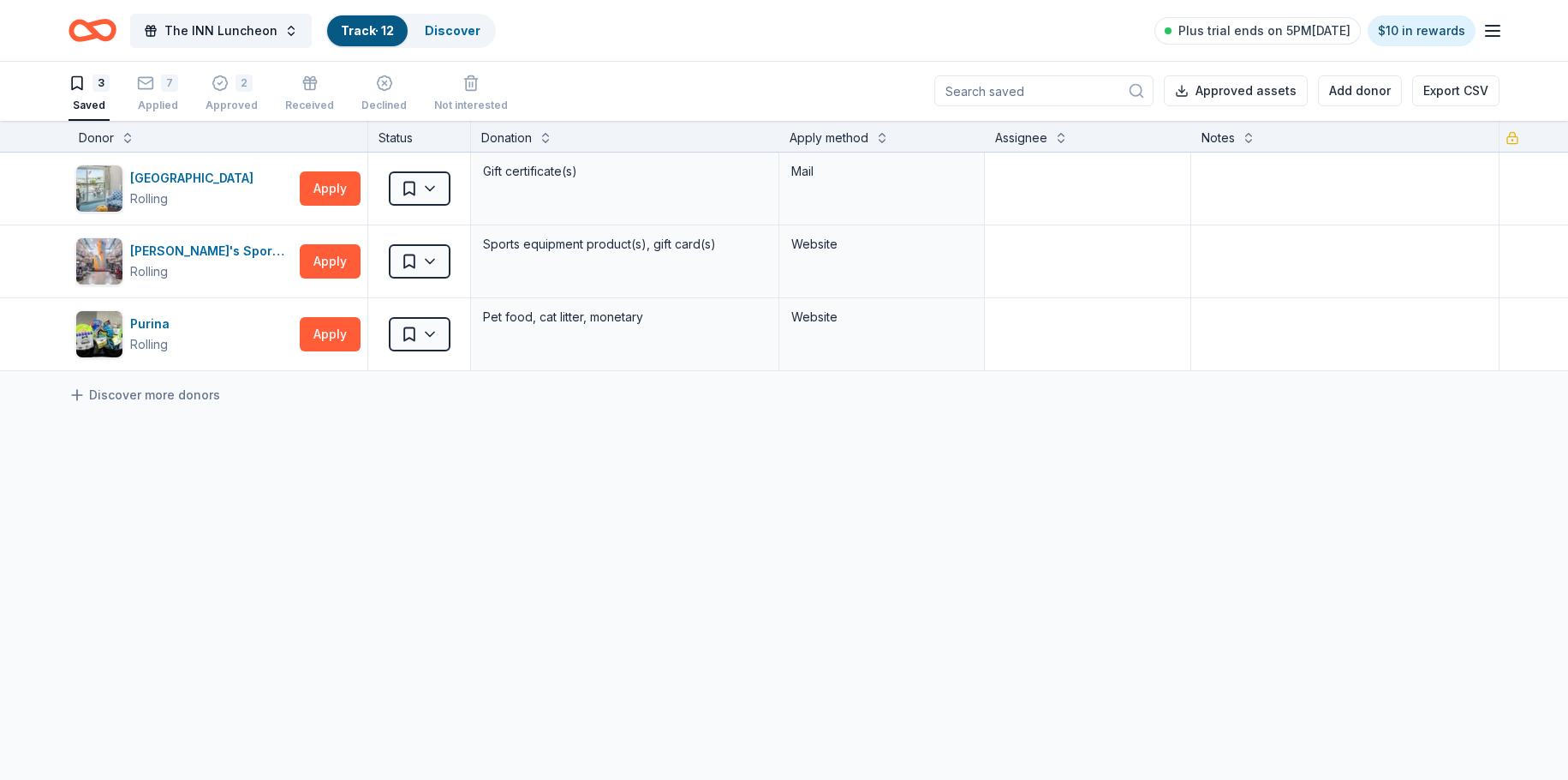
scroll to position [0, 0]
click at [333, 256] on button "Apply" at bounding box center [330, 261] width 61 height 34
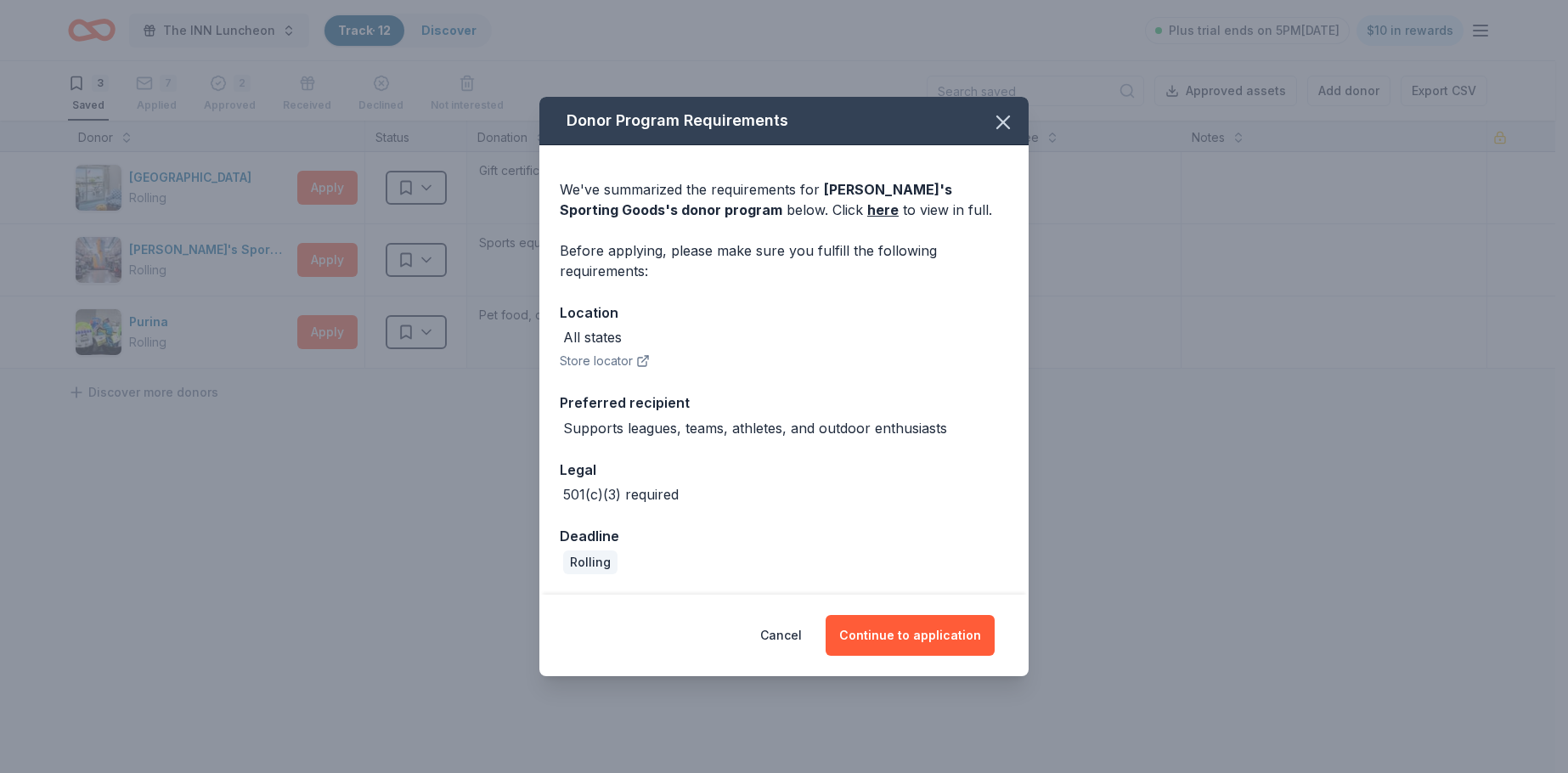
click at [372, 37] on div "Donor Program Requirements We've summarized the requirements for Dick's Sportin…" at bounding box center [784, 386] width 1568 height 773
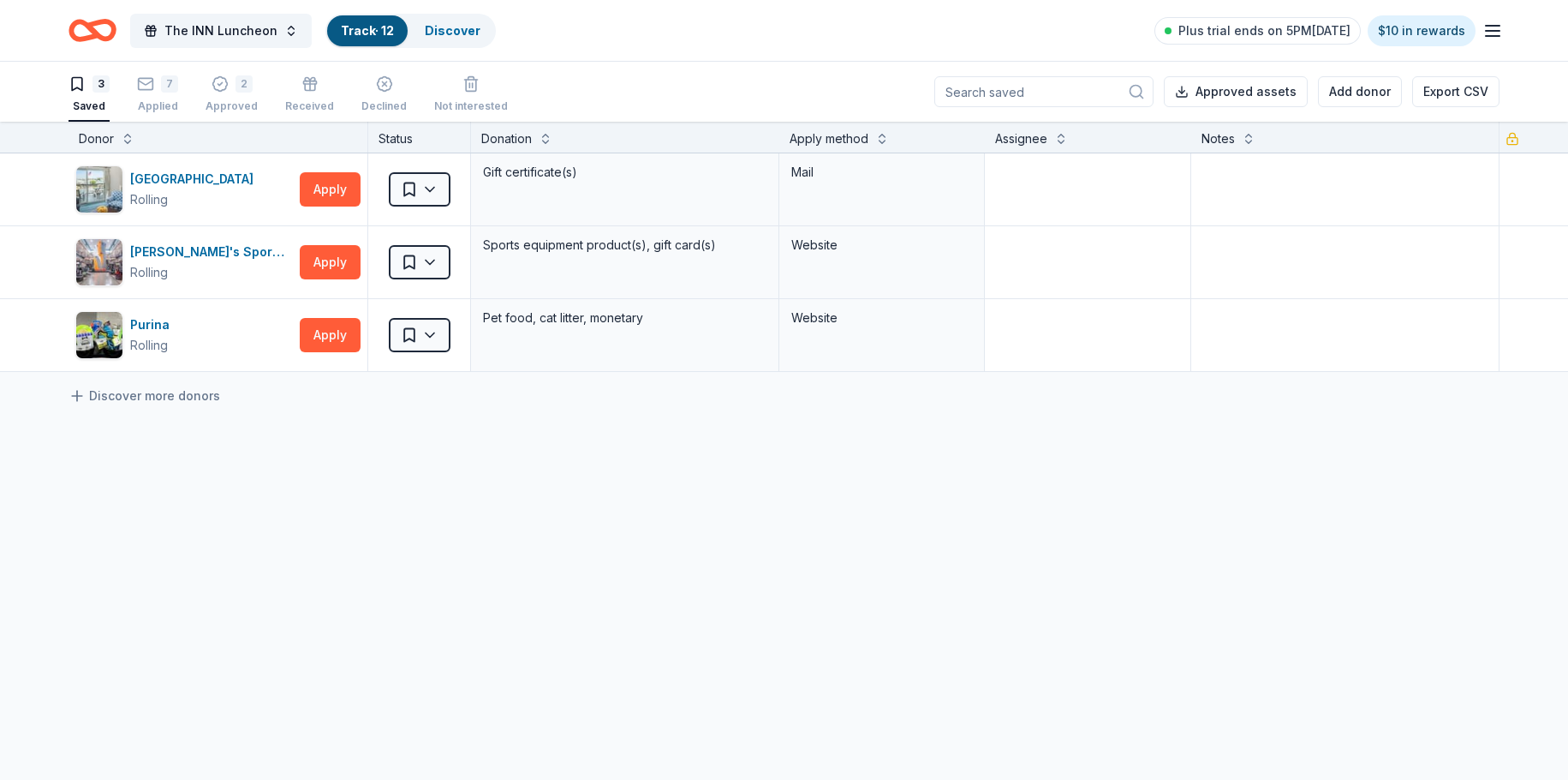
click at [375, 37] on div "Track · 12" at bounding box center [367, 31] width 81 height 31
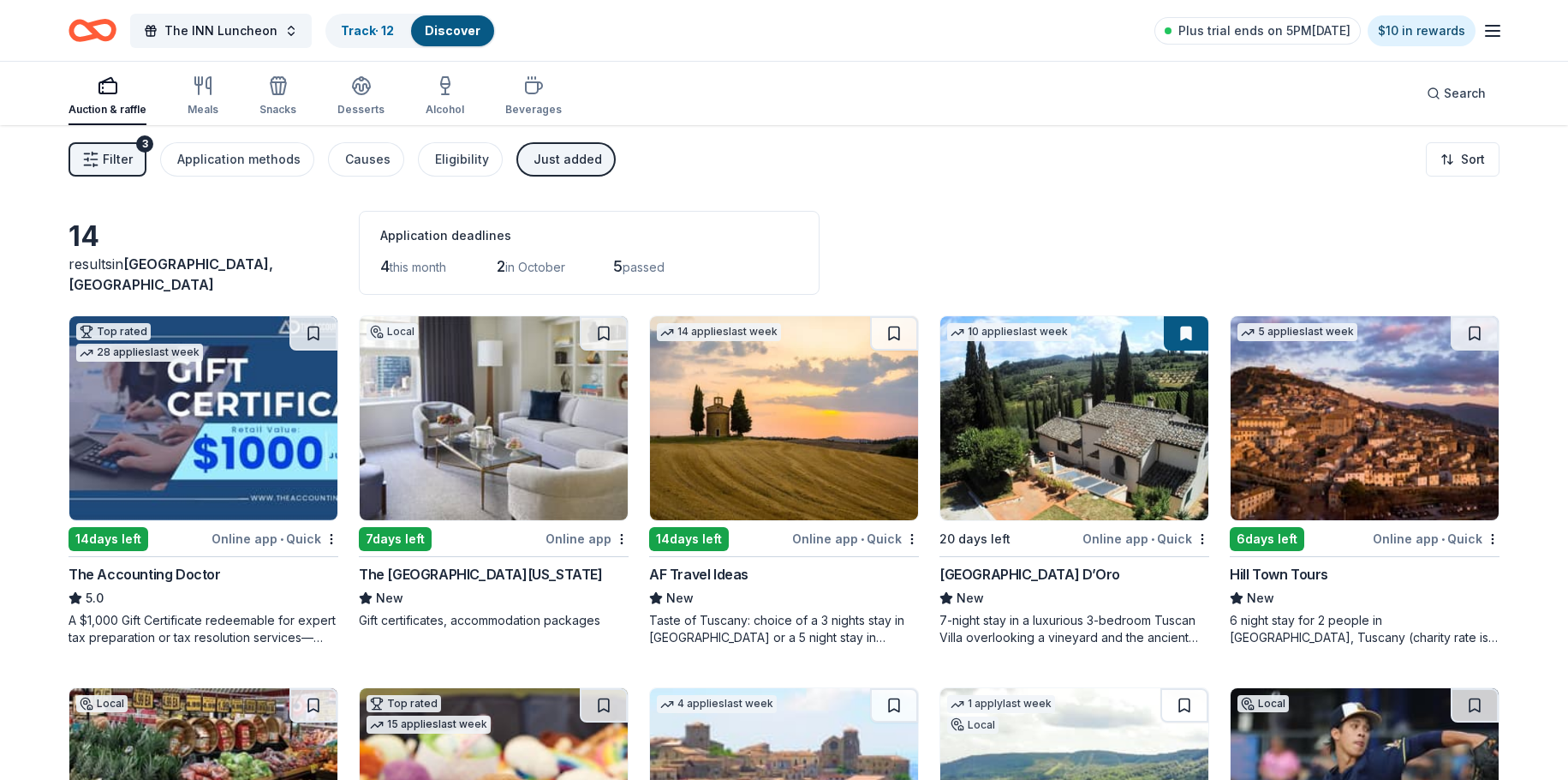
click at [135, 154] on button "Filter 3" at bounding box center [108, 159] width 78 height 34
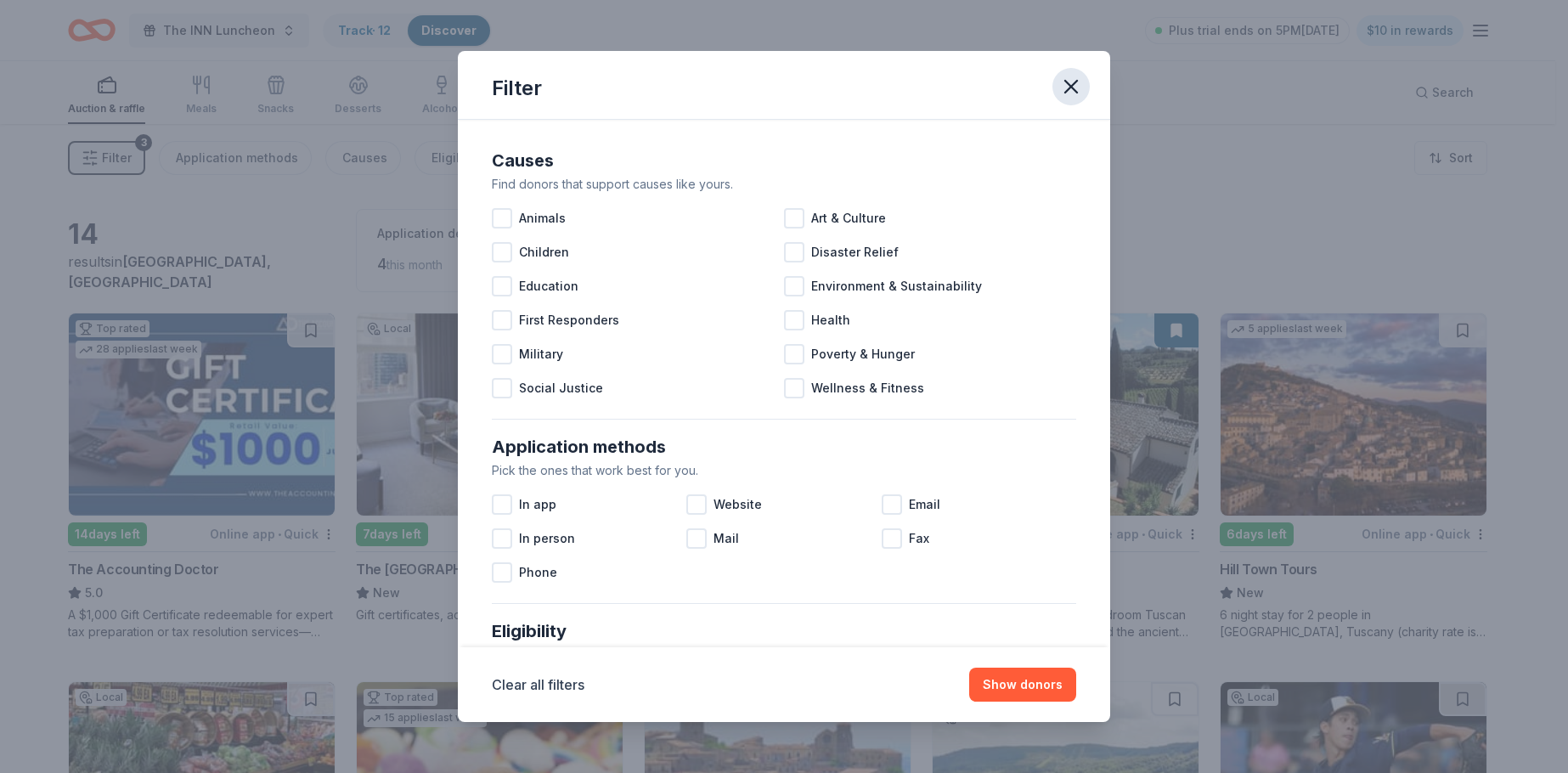
click at [1064, 83] on icon "button" at bounding box center [1071, 87] width 24 height 24
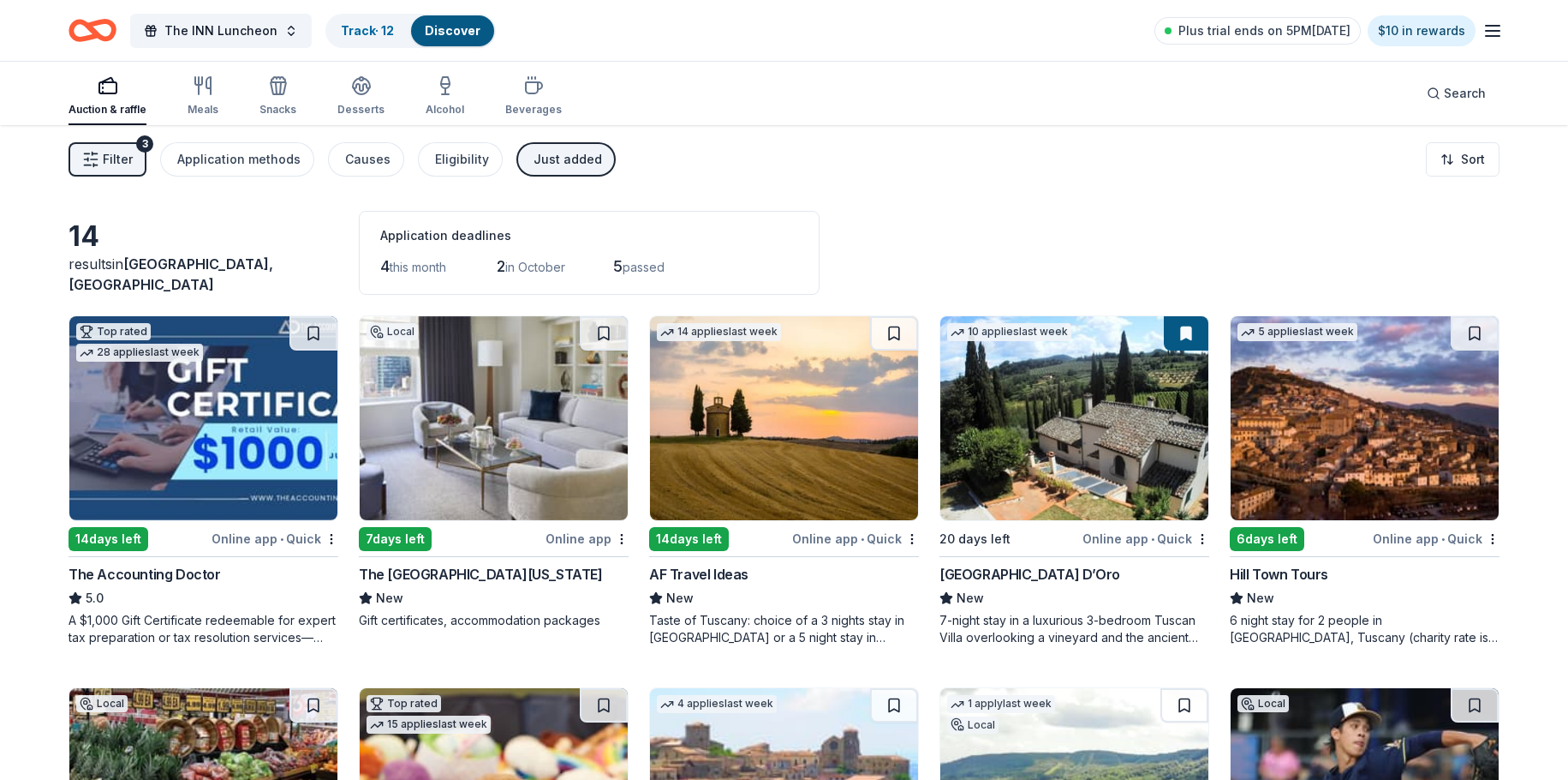
click at [109, 97] on div "Auction & raffle" at bounding box center [108, 96] width 78 height 41
click at [464, 166] on div "Eligibility" at bounding box center [462, 160] width 54 height 21
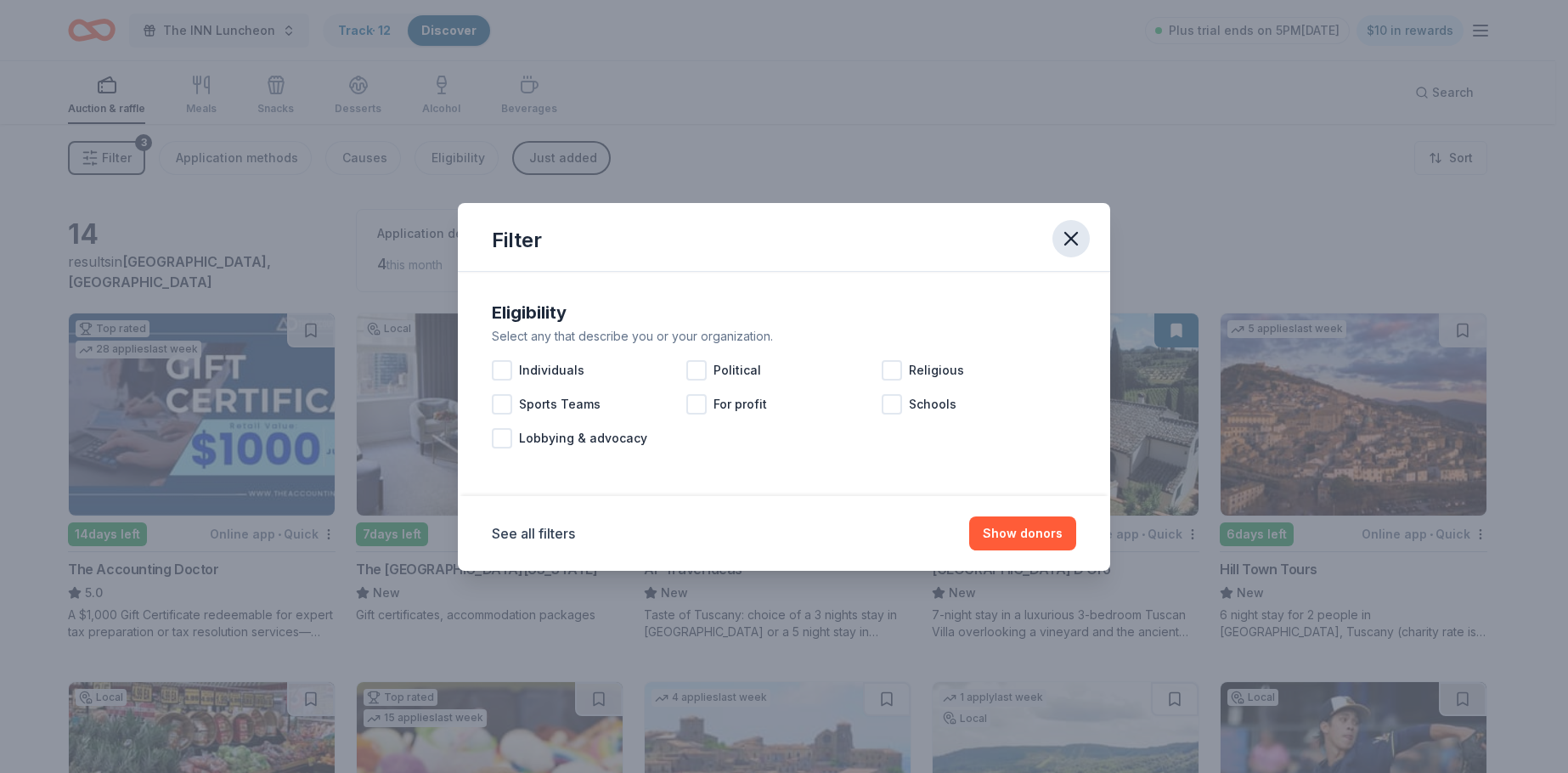
click at [1075, 237] on icon "button" at bounding box center [1071, 238] width 24 height 24
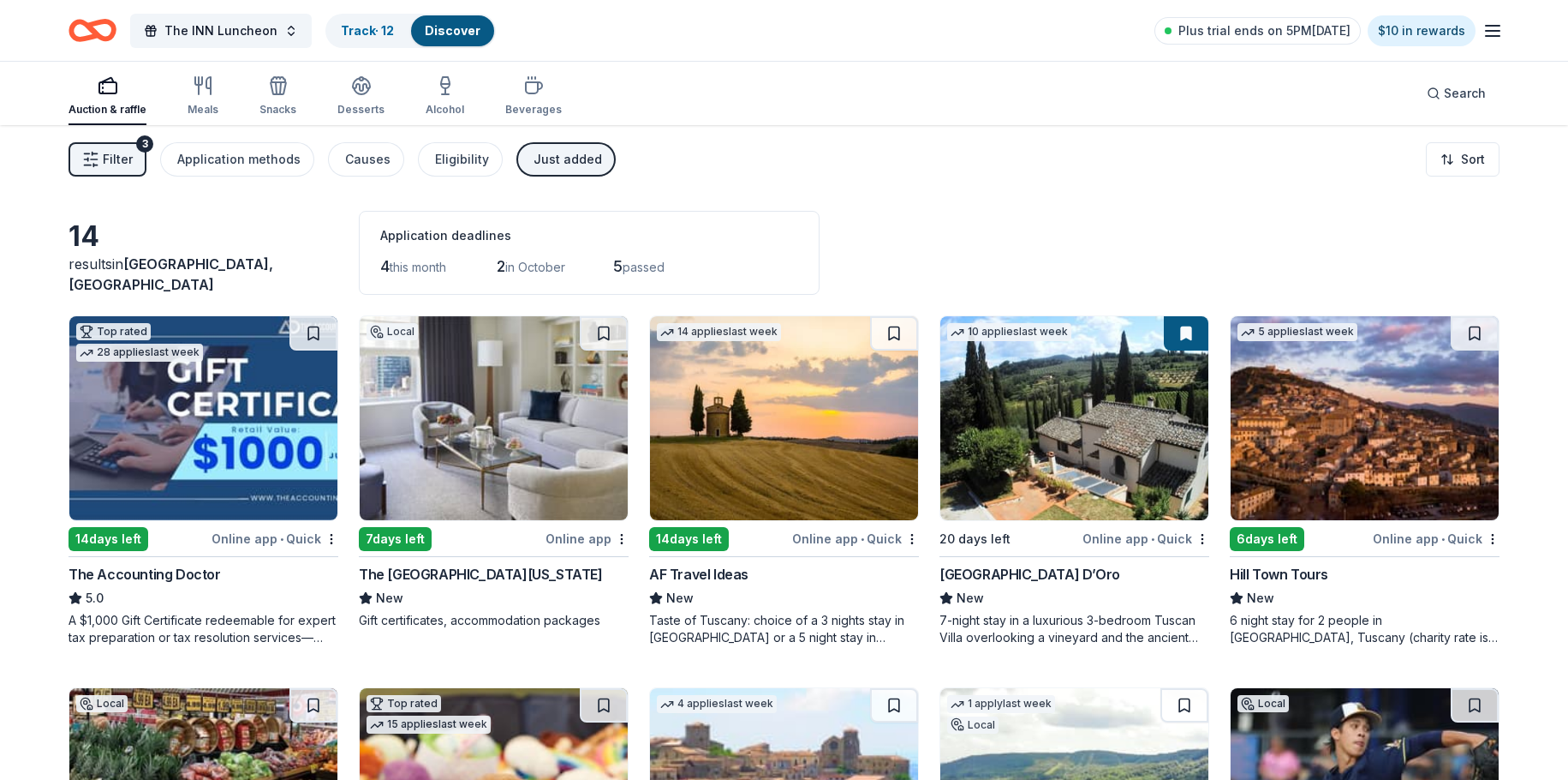
click at [1505, 29] on div "The INN Luncheon Track · 12 Discover Plus trial ends on 5PM, 9/15 $10 in rewards" at bounding box center [784, 30] width 1568 height 61
click at [1494, 29] on icon "button" at bounding box center [1493, 31] width 21 height 21
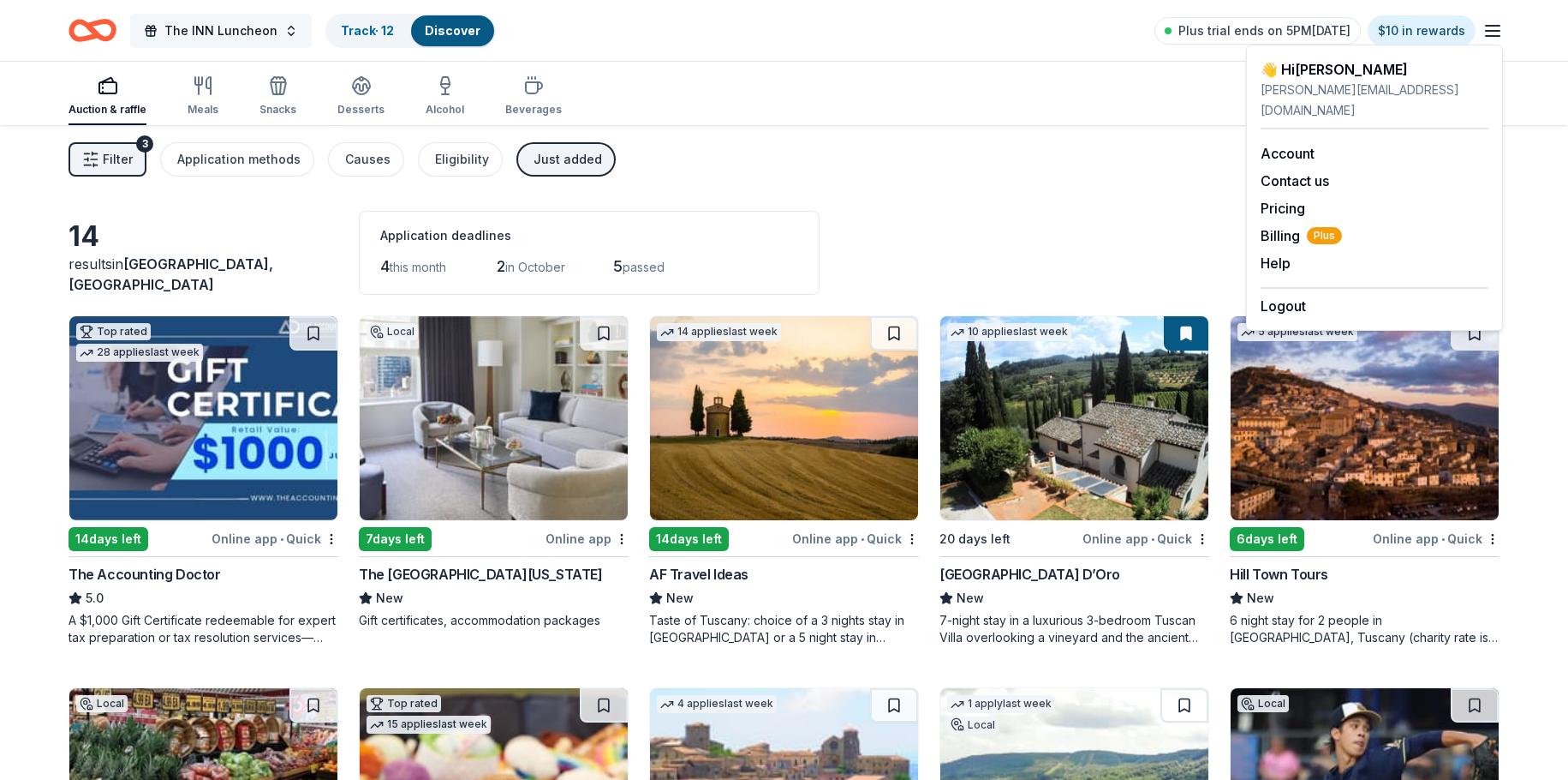
click at [178, 33] on span "The INN Luncheon" at bounding box center [221, 31] width 113 height 21
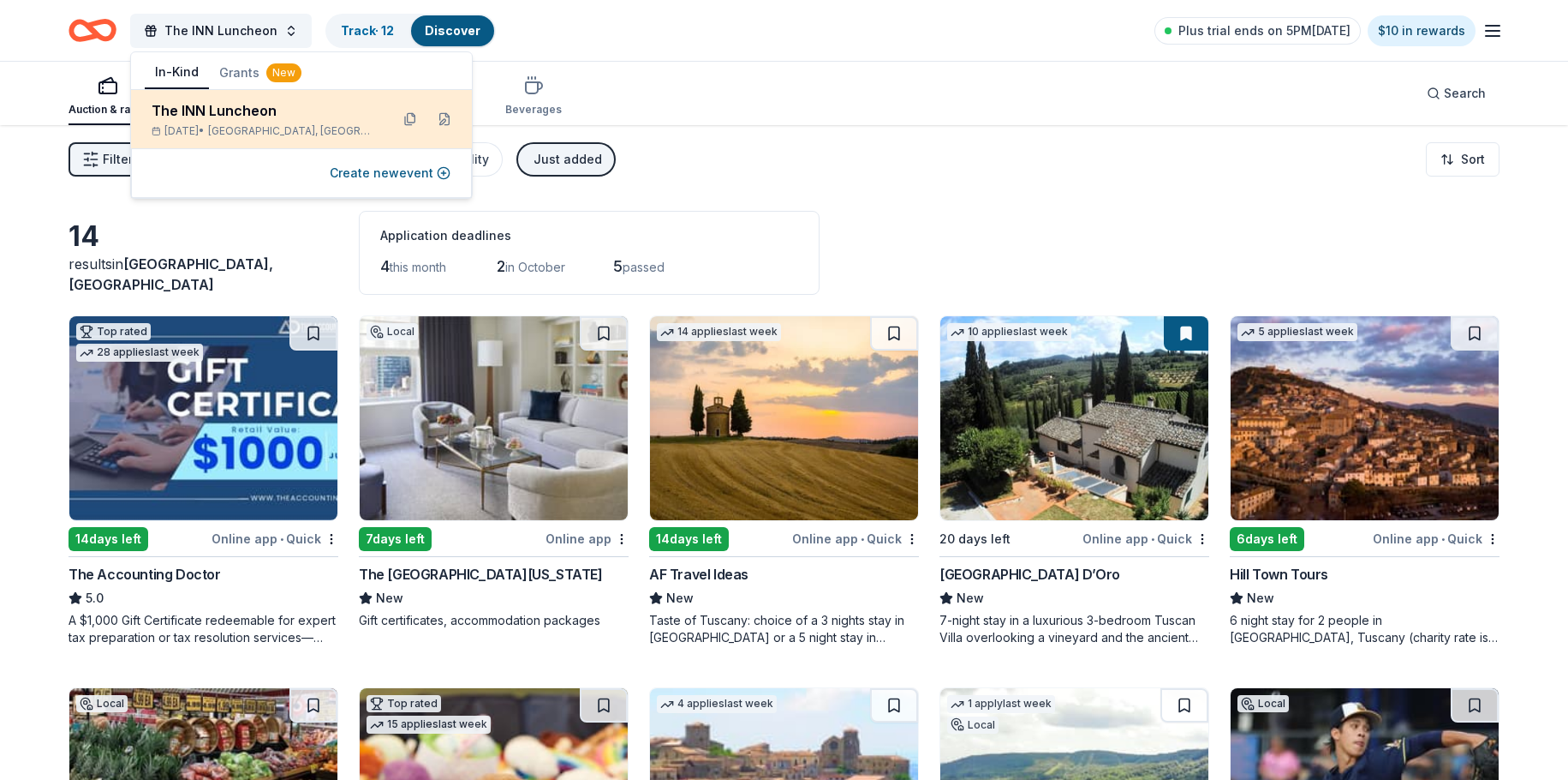
click at [213, 132] on div "Oct 06, 2025 • South Hempstead, NY" at bounding box center [264, 131] width 224 height 14
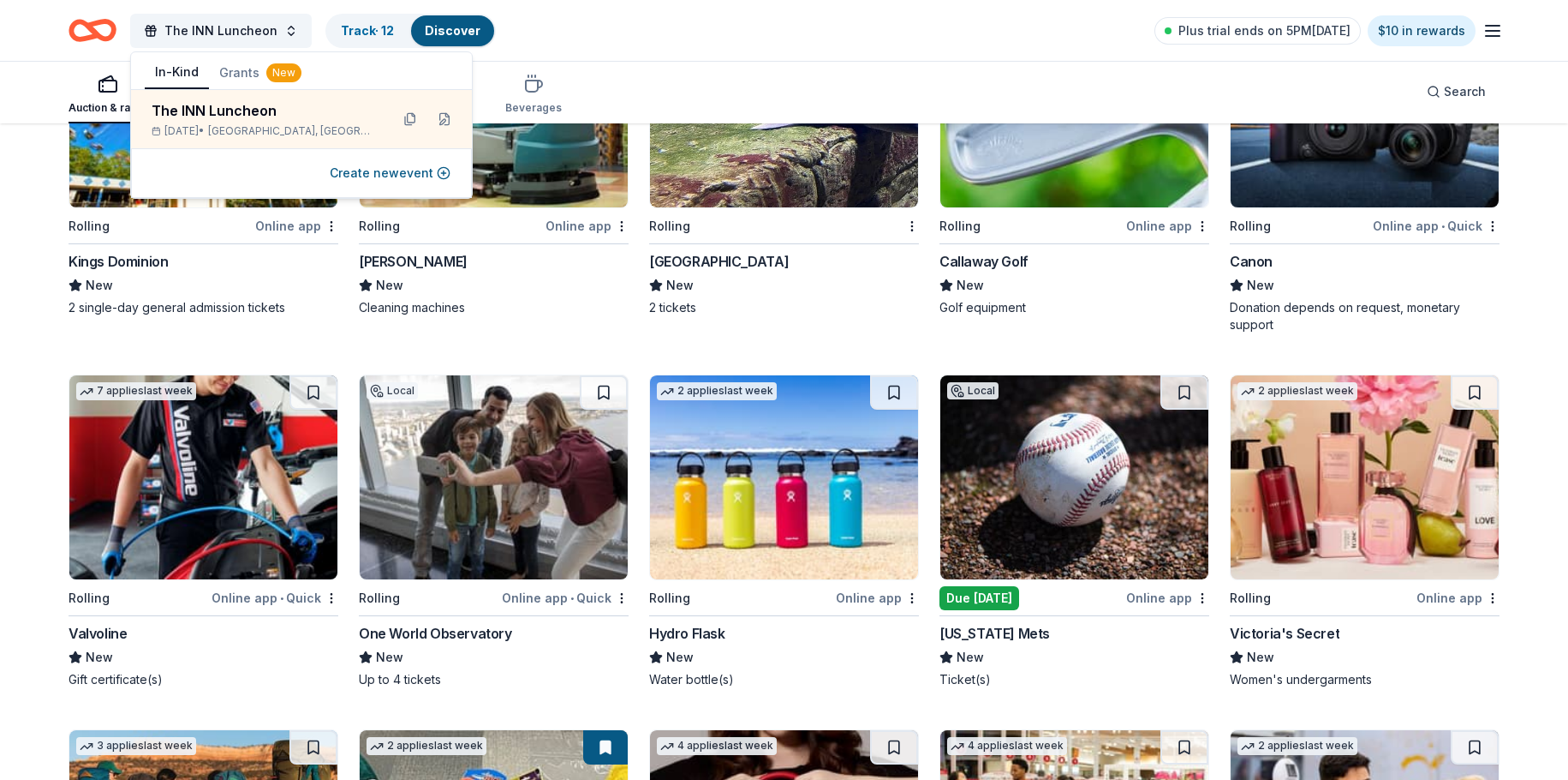
scroll to position [6634, 0]
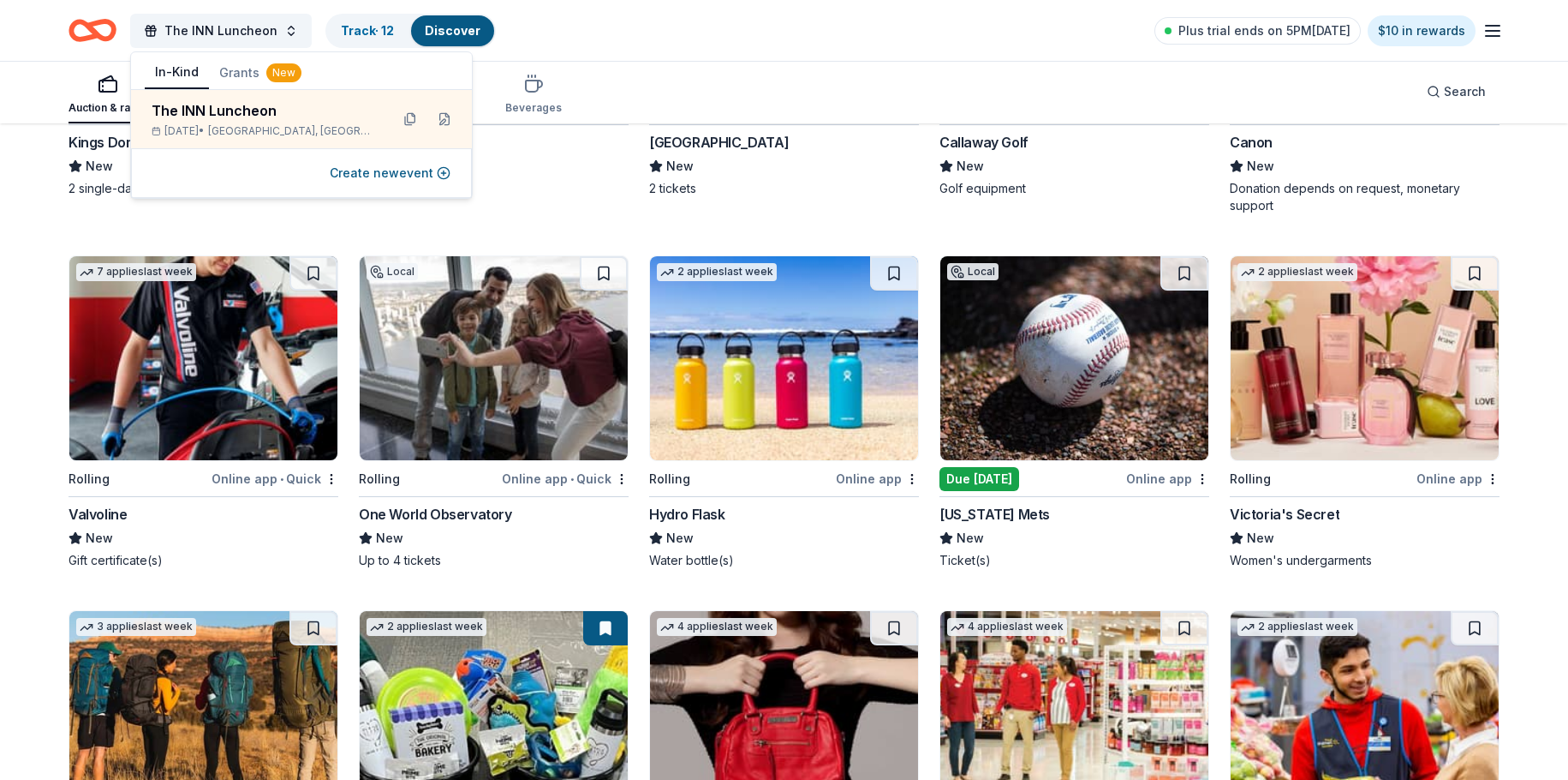
click at [439, 506] on div "One World Observatory" at bounding box center [435, 514] width 154 height 21
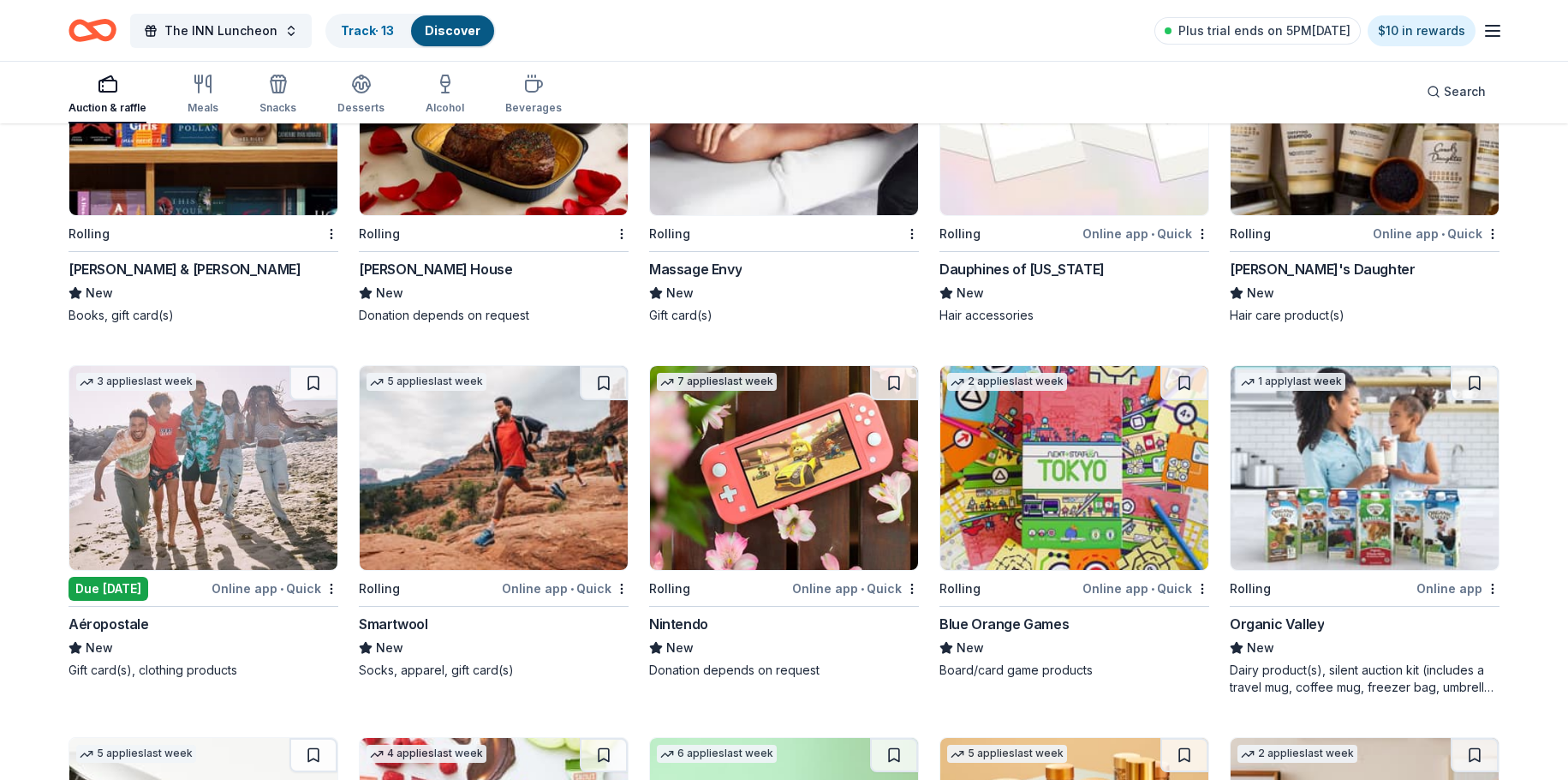
scroll to position [9987, 0]
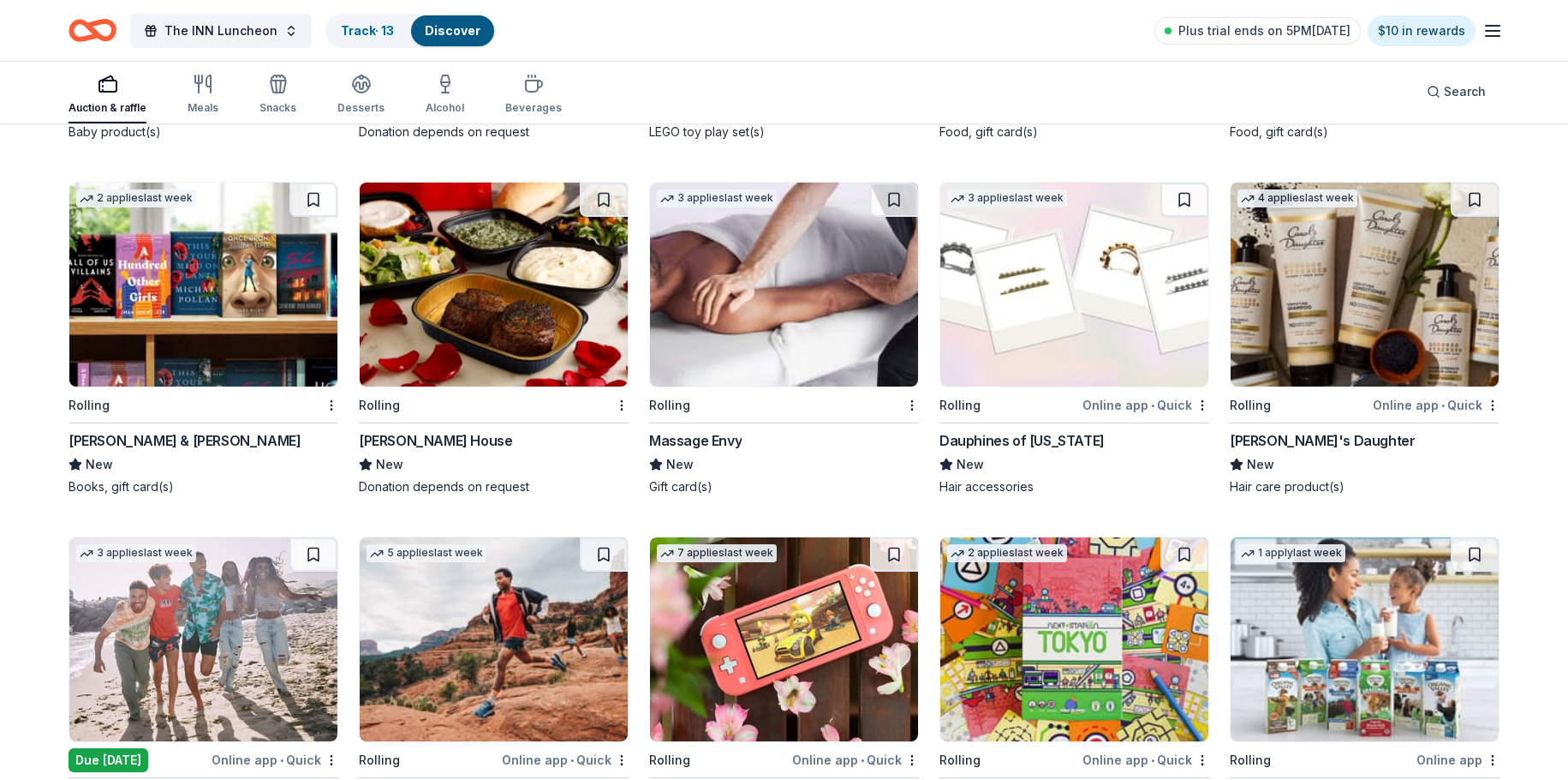
click at [457, 379] on img at bounding box center [493, 284] width 268 height 204
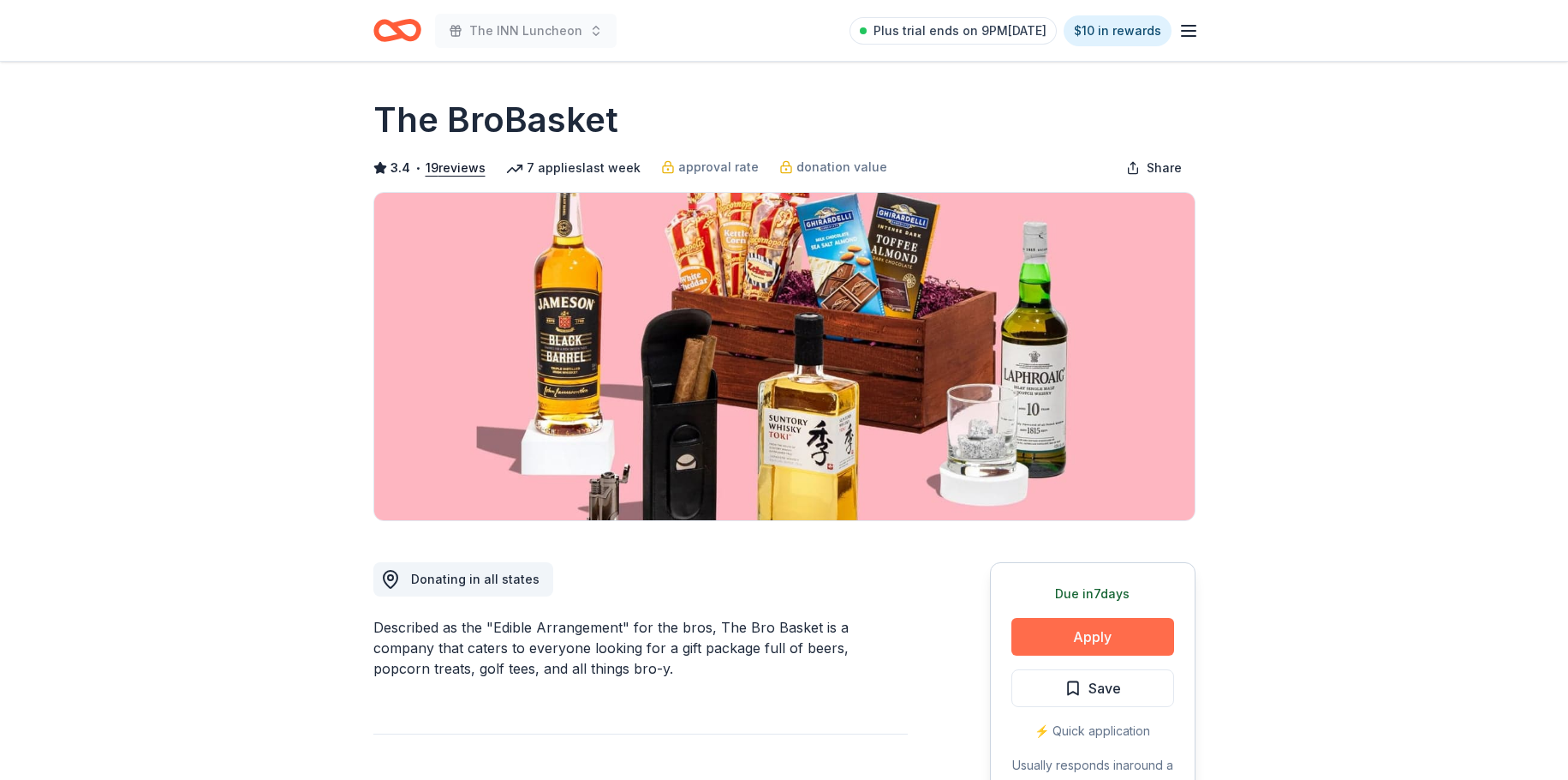
click at [1091, 640] on button "Apply" at bounding box center [1092, 636] width 162 height 37
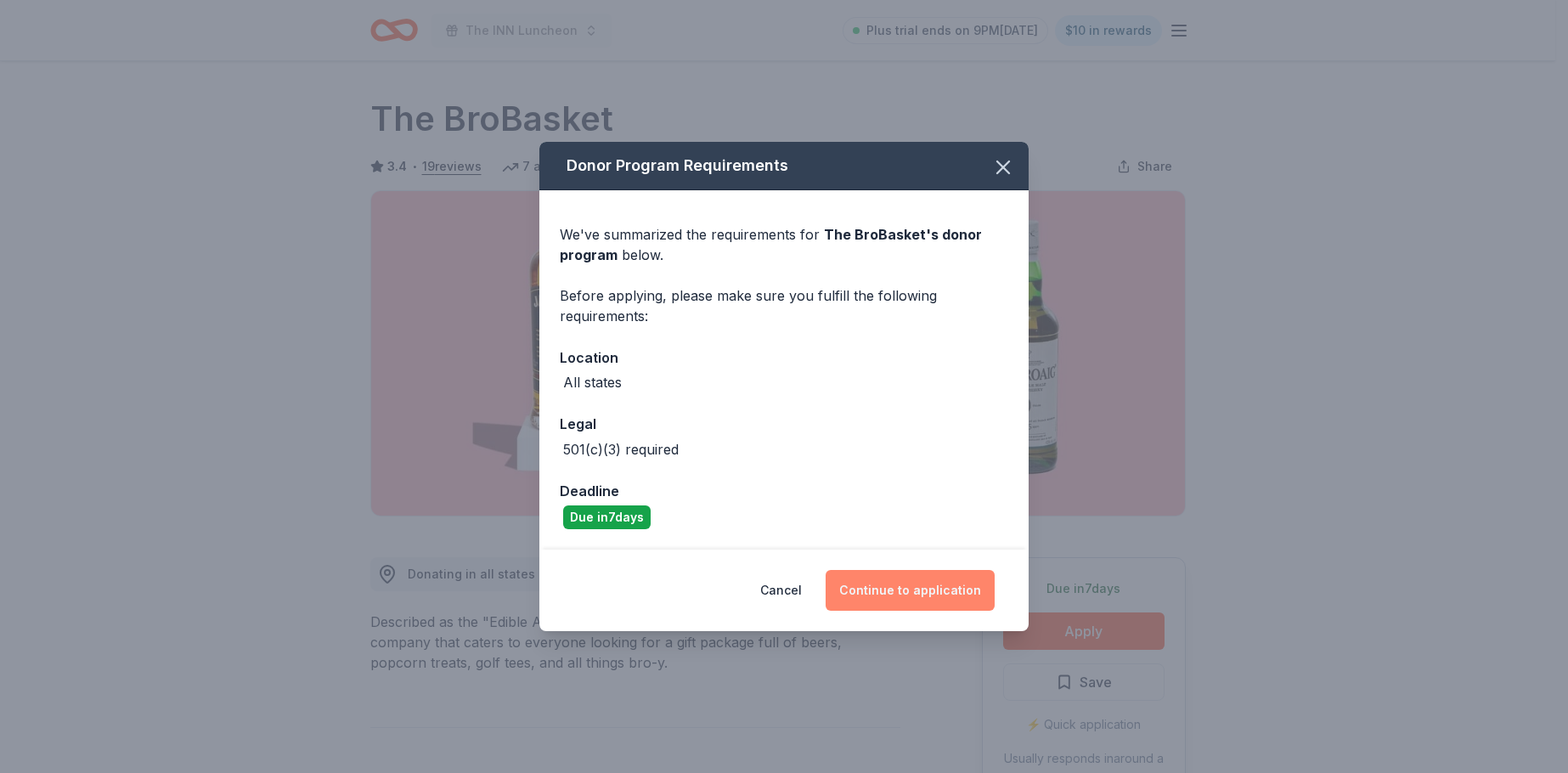
click at [939, 592] on button "Continue to application" at bounding box center [910, 590] width 169 height 40
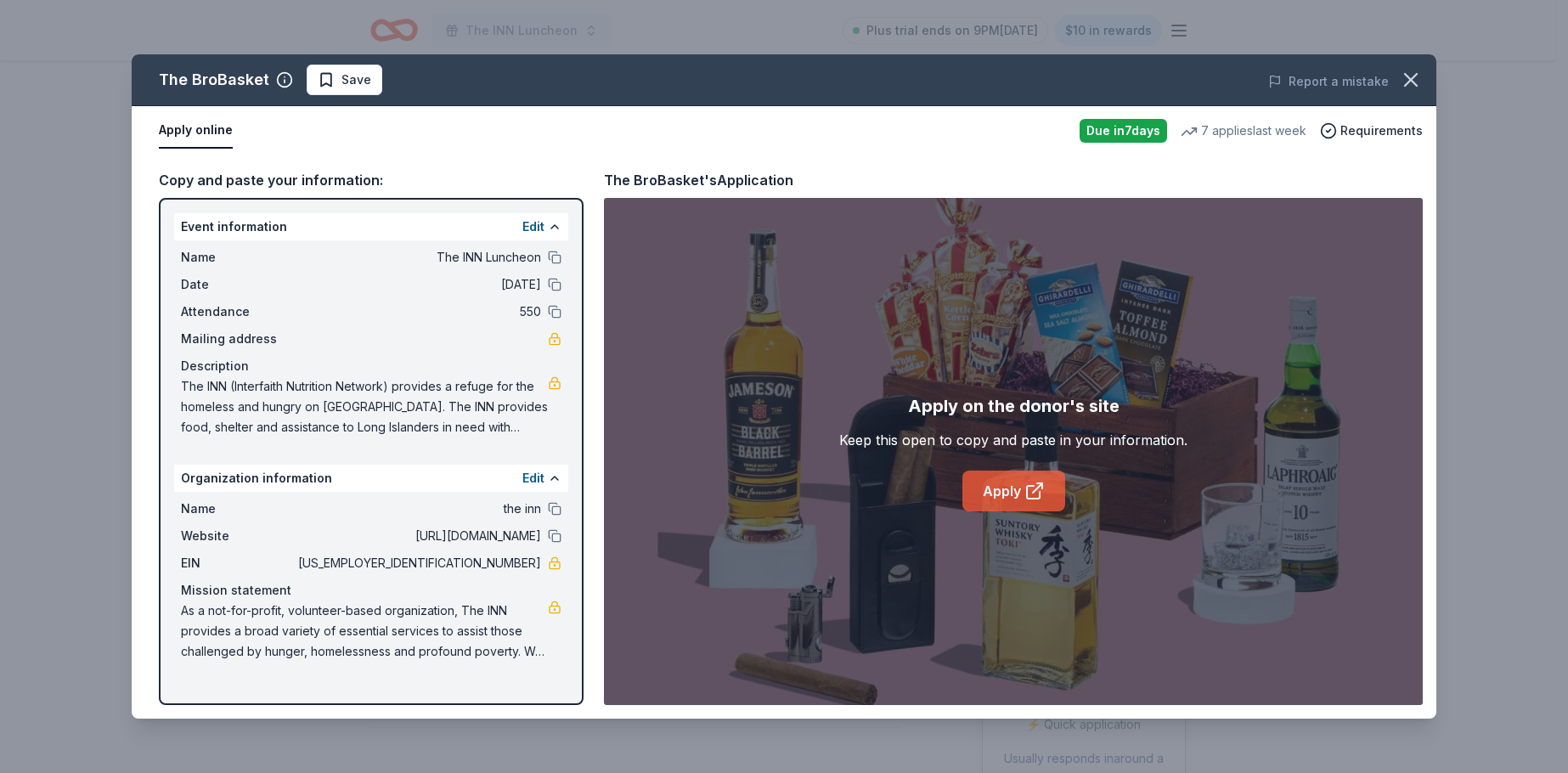
click at [989, 492] on link "Apply" at bounding box center [1013, 491] width 102 height 40
click at [322, 83] on span "Save" at bounding box center [344, 80] width 53 height 21
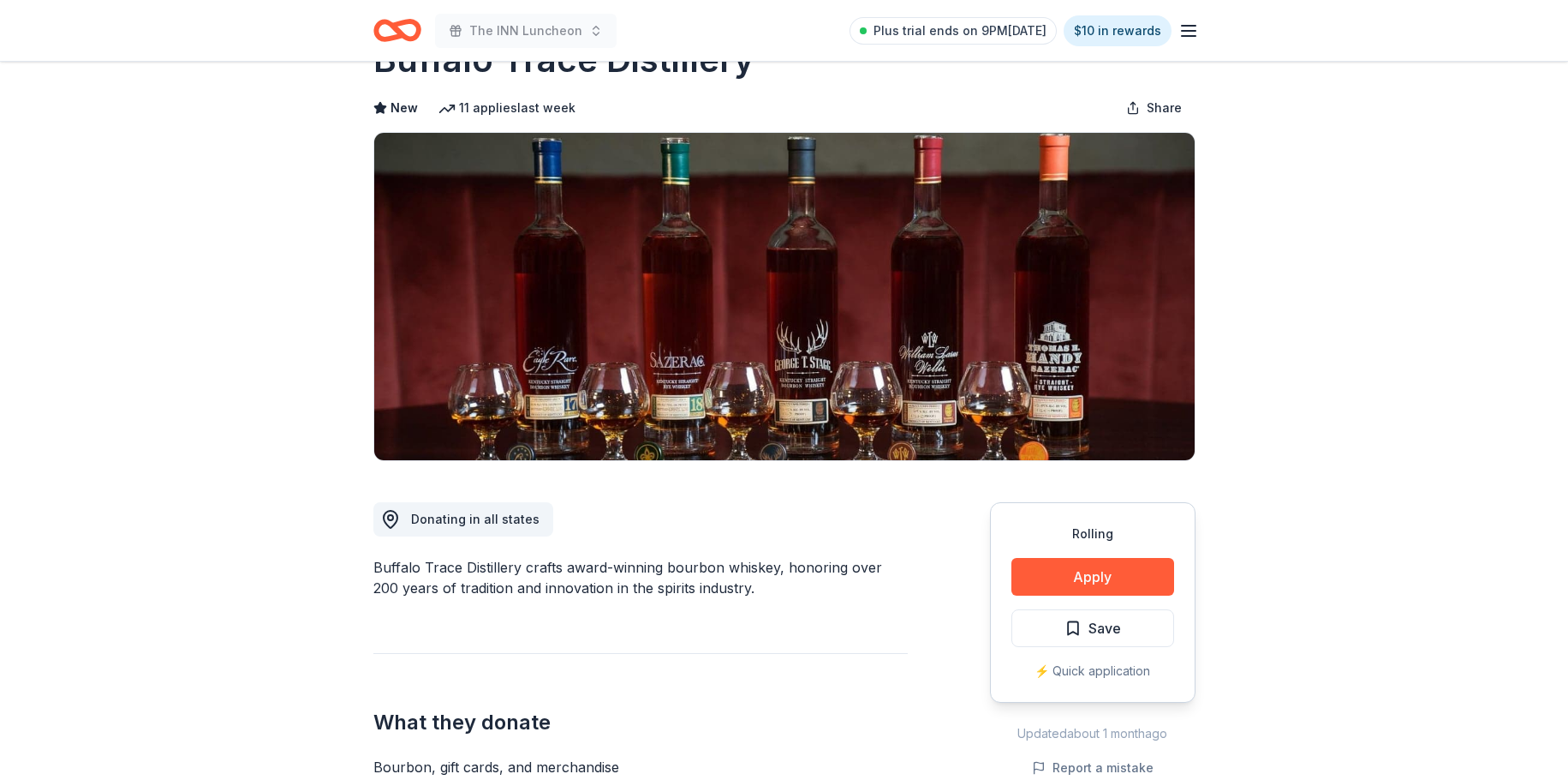
scroll to position [86, 0]
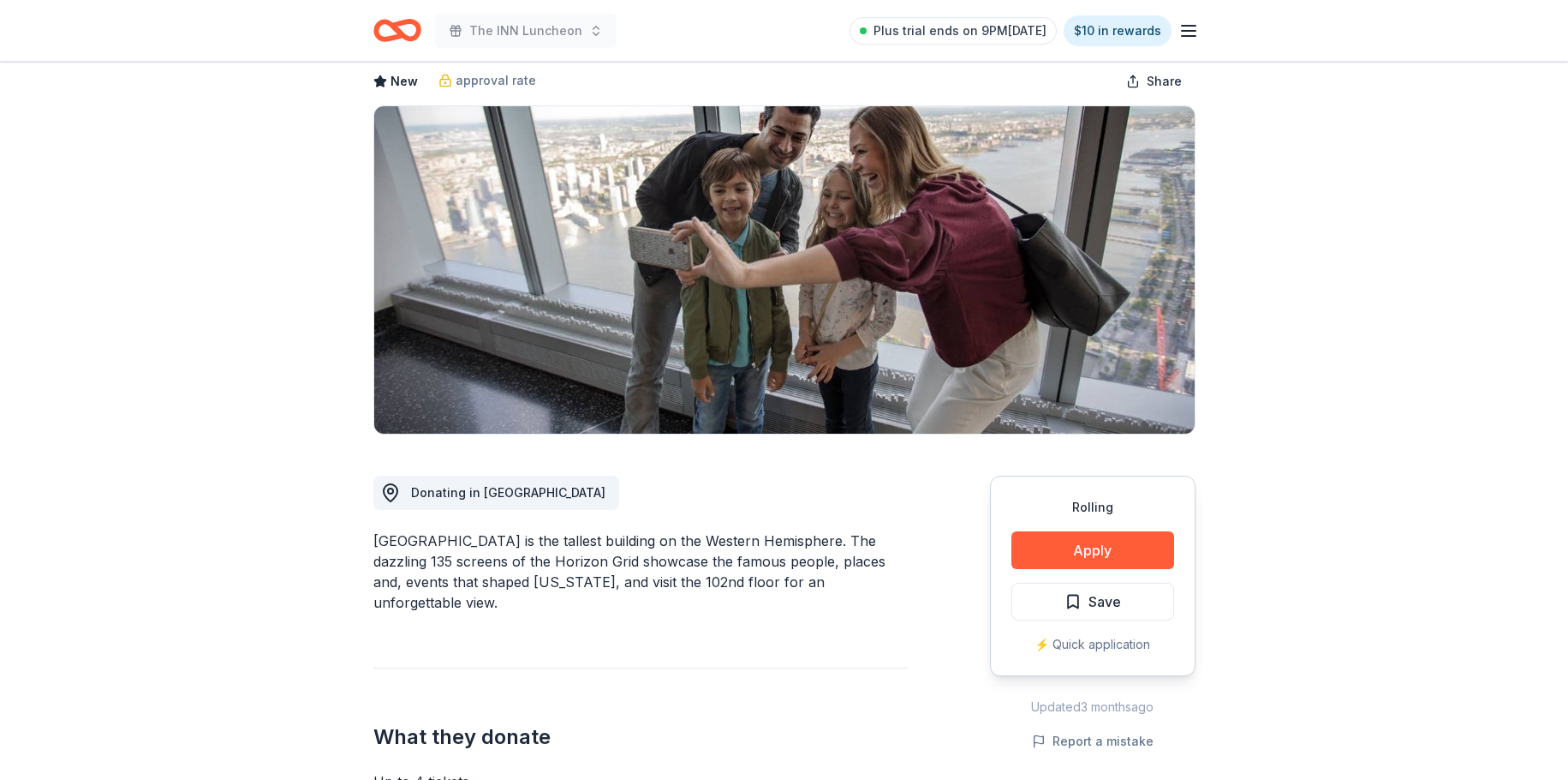
scroll to position [171, 0]
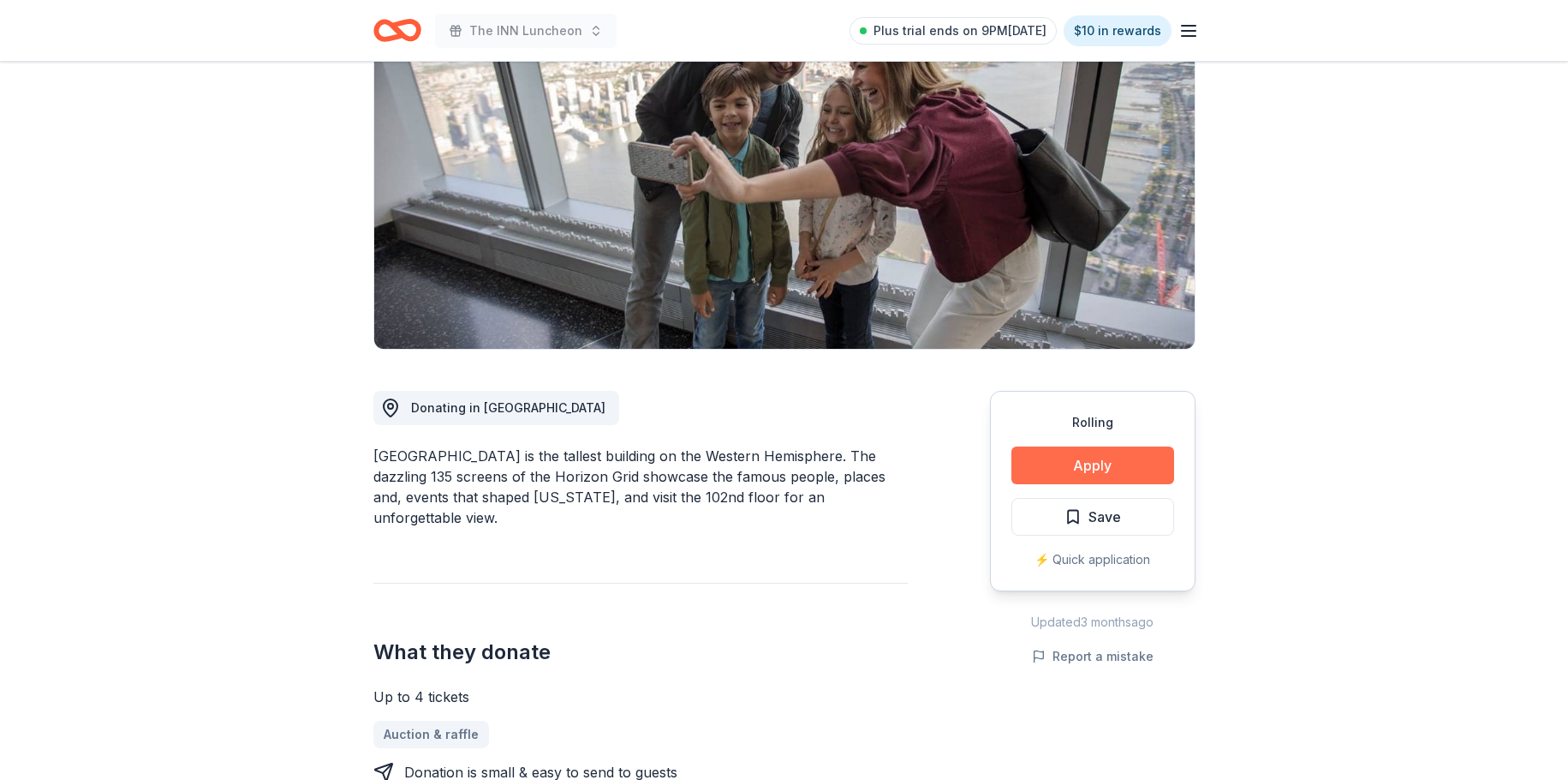
click at [1069, 456] on button "Apply" at bounding box center [1092, 465] width 162 height 37
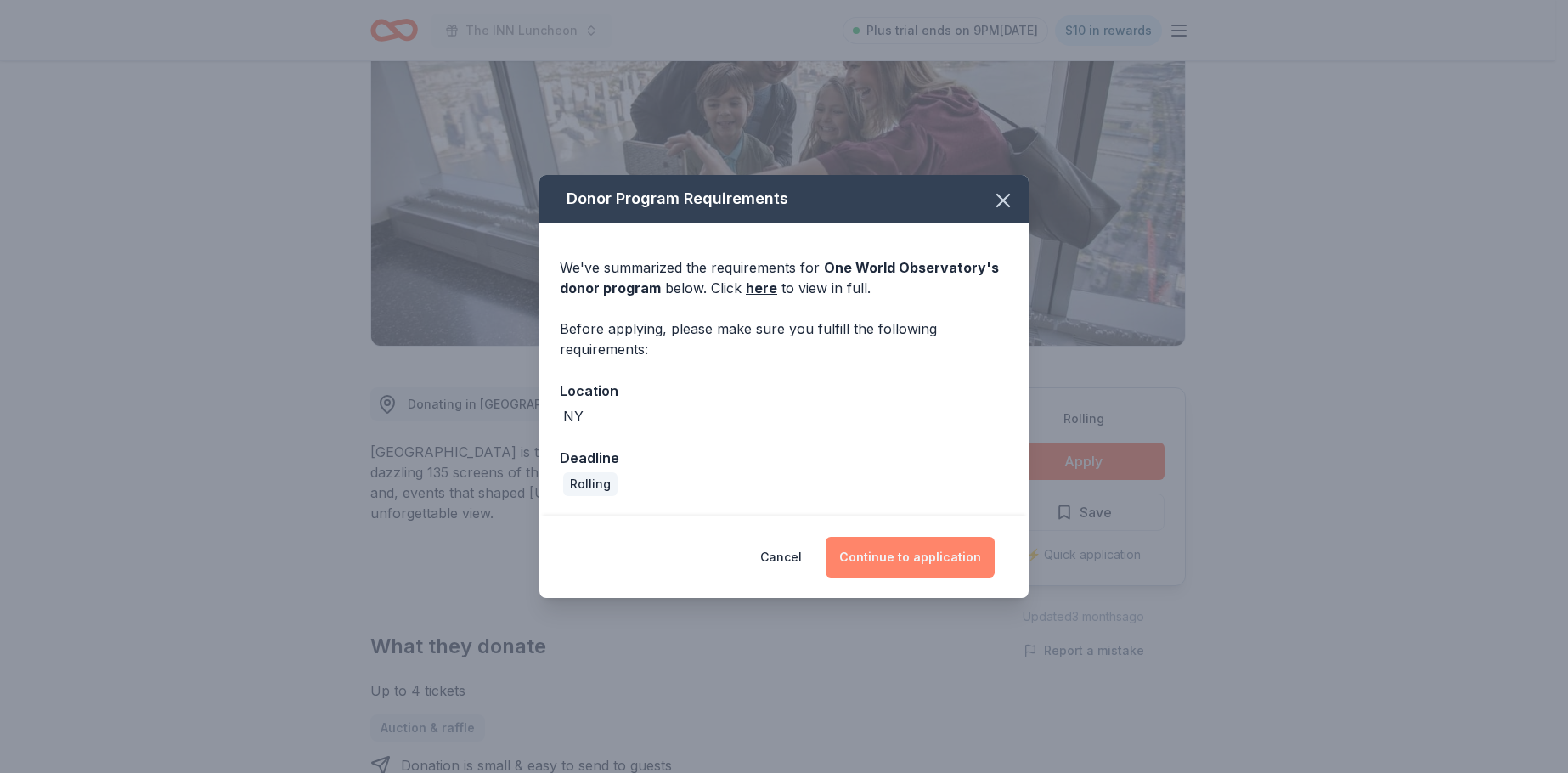
click at [923, 557] on button "Continue to application" at bounding box center [910, 557] width 169 height 40
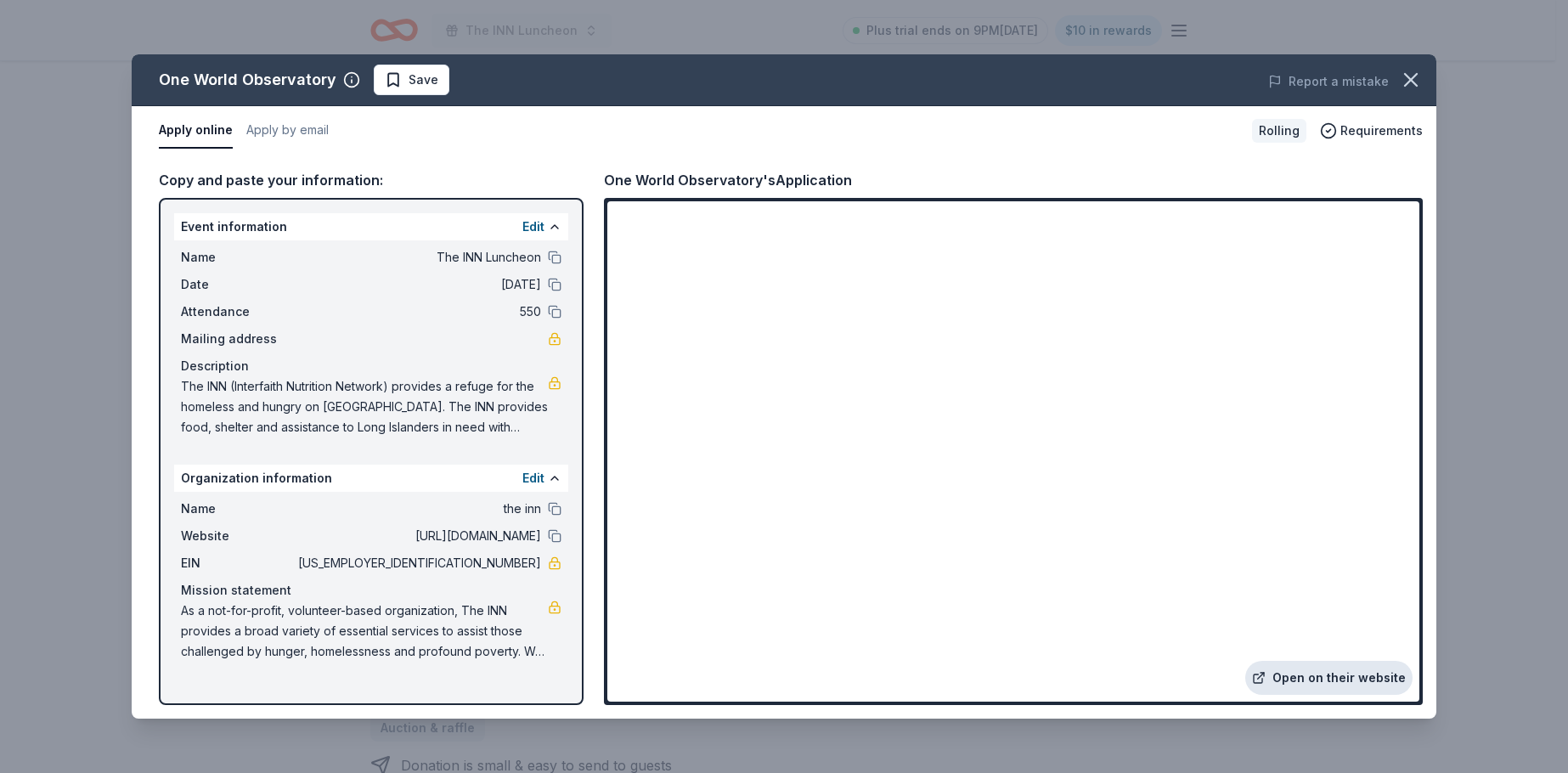
click at [1320, 673] on link "Open on their website" at bounding box center [1329, 677] width 167 height 34
click at [425, 71] on span "Save" at bounding box center [424, 80] width 30 height 21
click at [1399, 76] on icon "button" at bounding box center [1411, 80] width 24 height 24
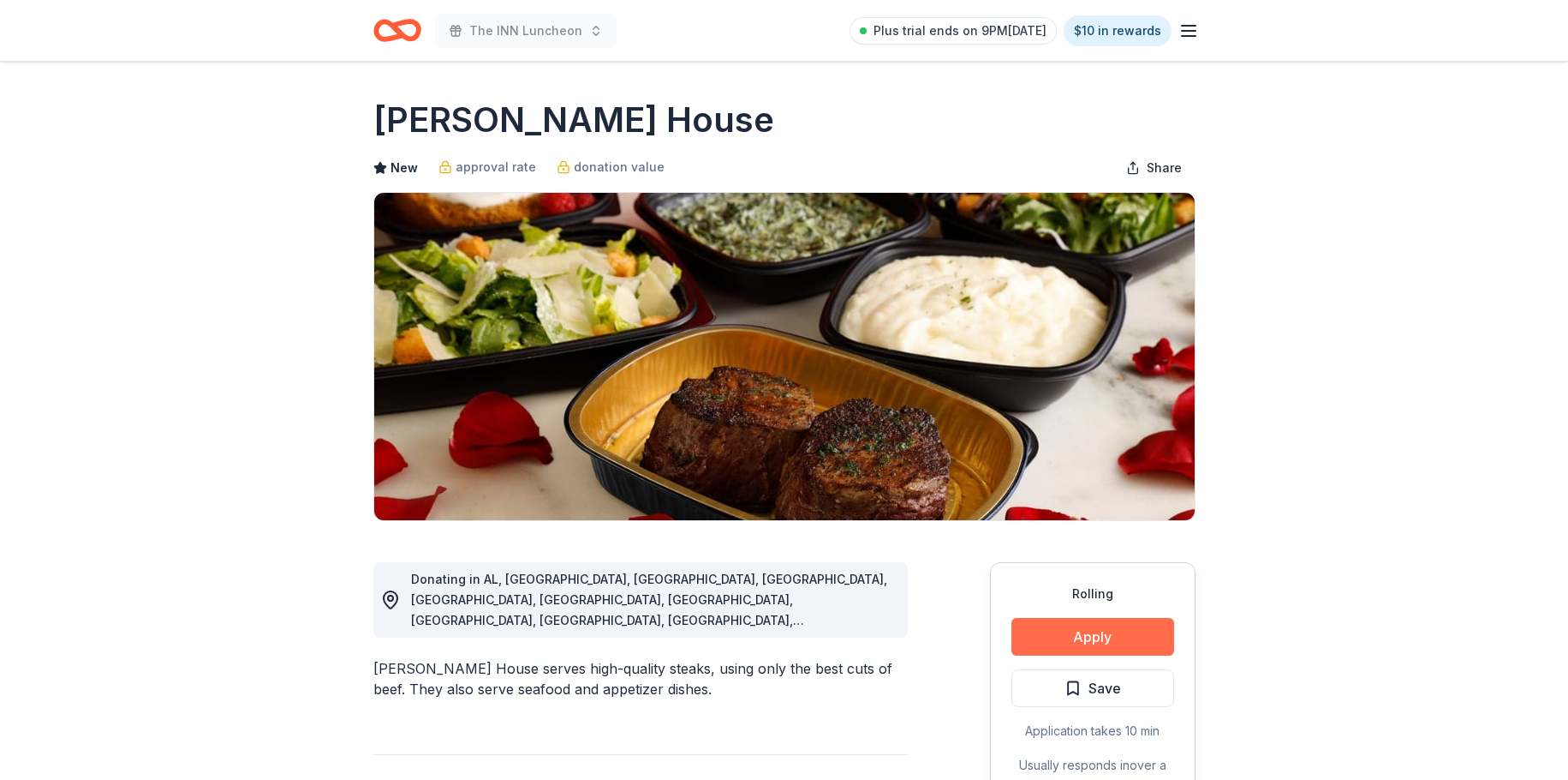
click at [1111, 640] on button "Apply" at bounding box center [1092, 636] width 162 height 37
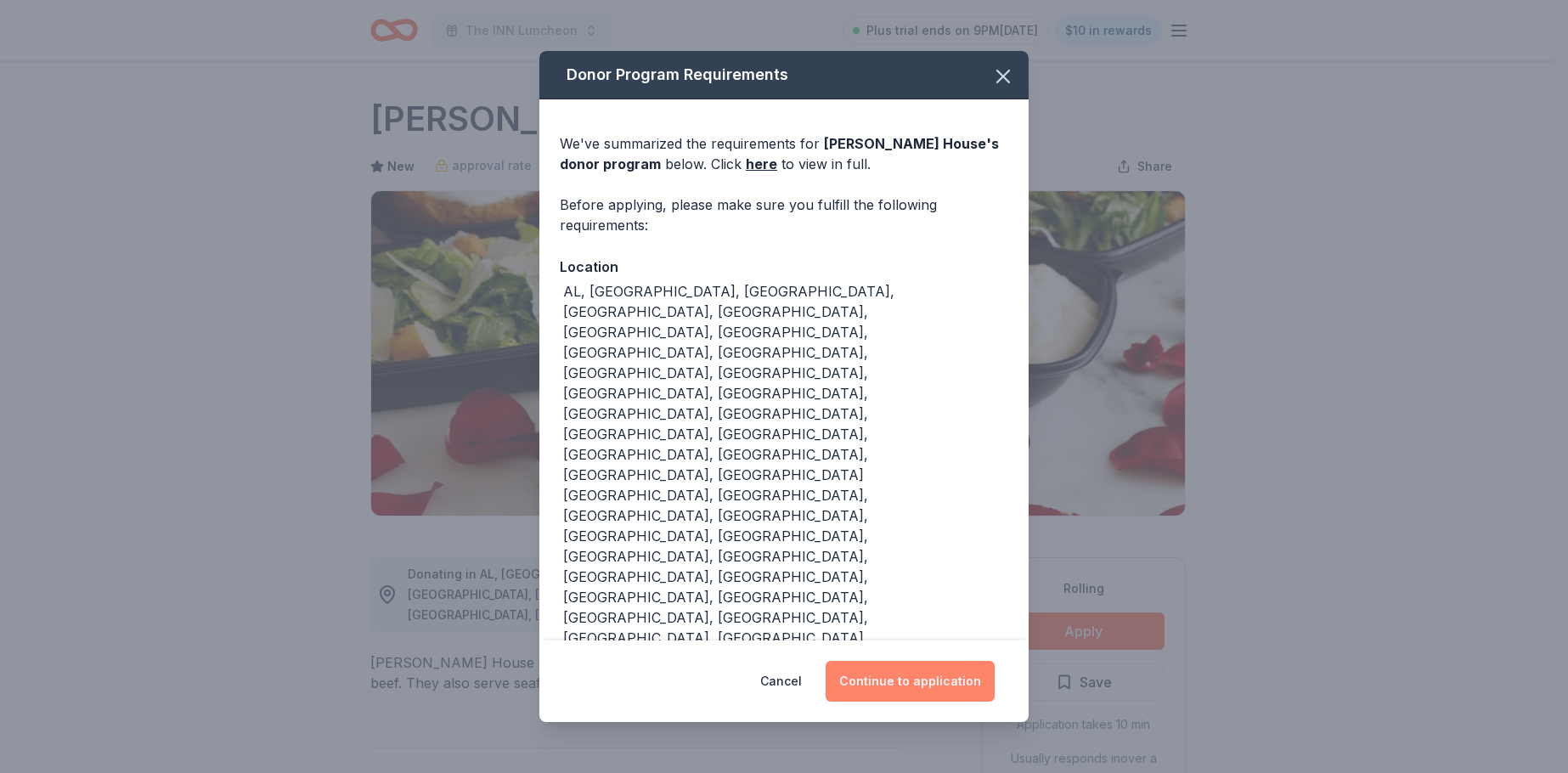
click at [939, 661] on button "Continue to application" at bounding box center [910, 681] width 169 height 40
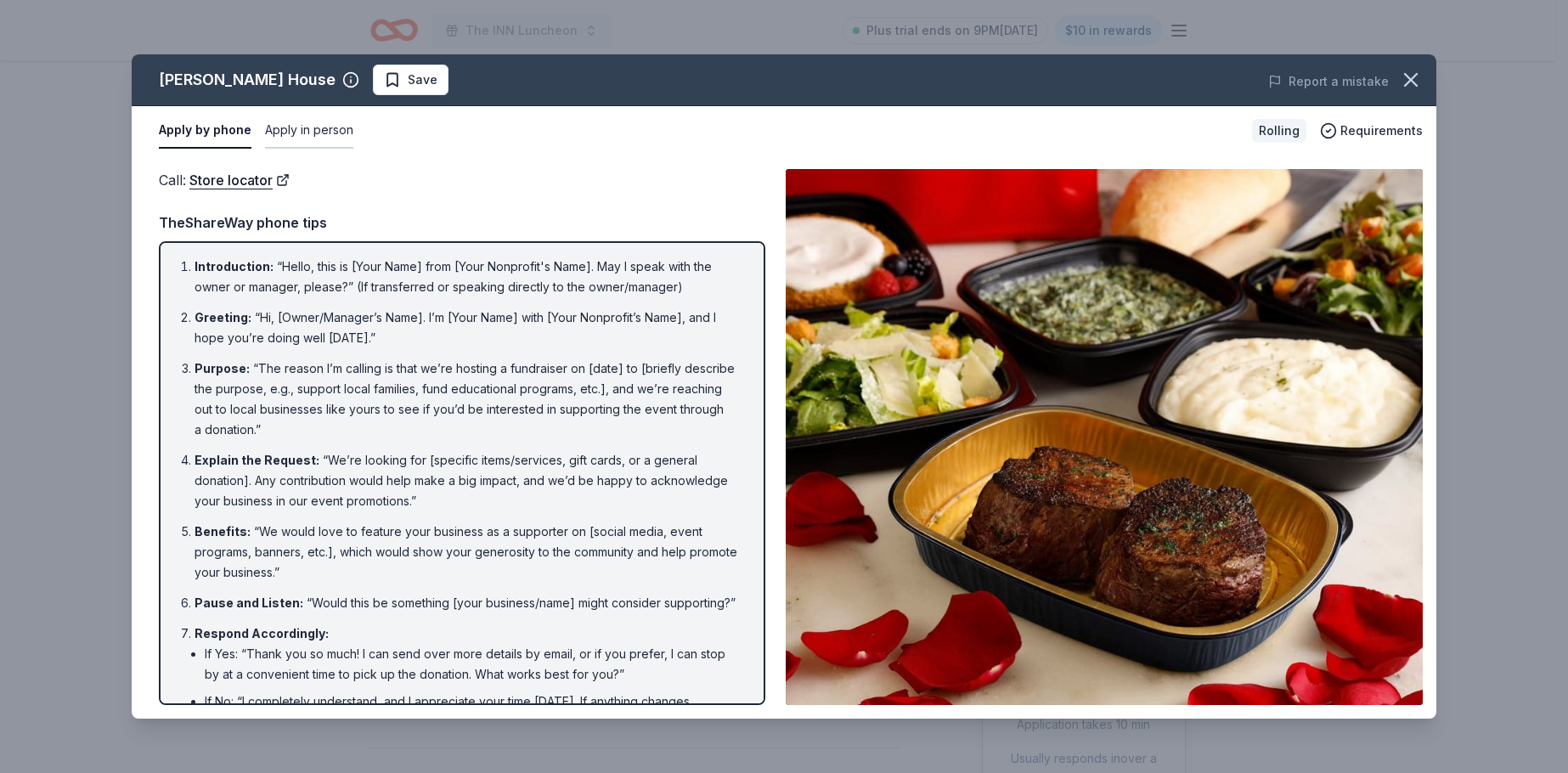
click at [291, 135] on button "Apply in person" at bounding box center [309, 130] width 89 height 35
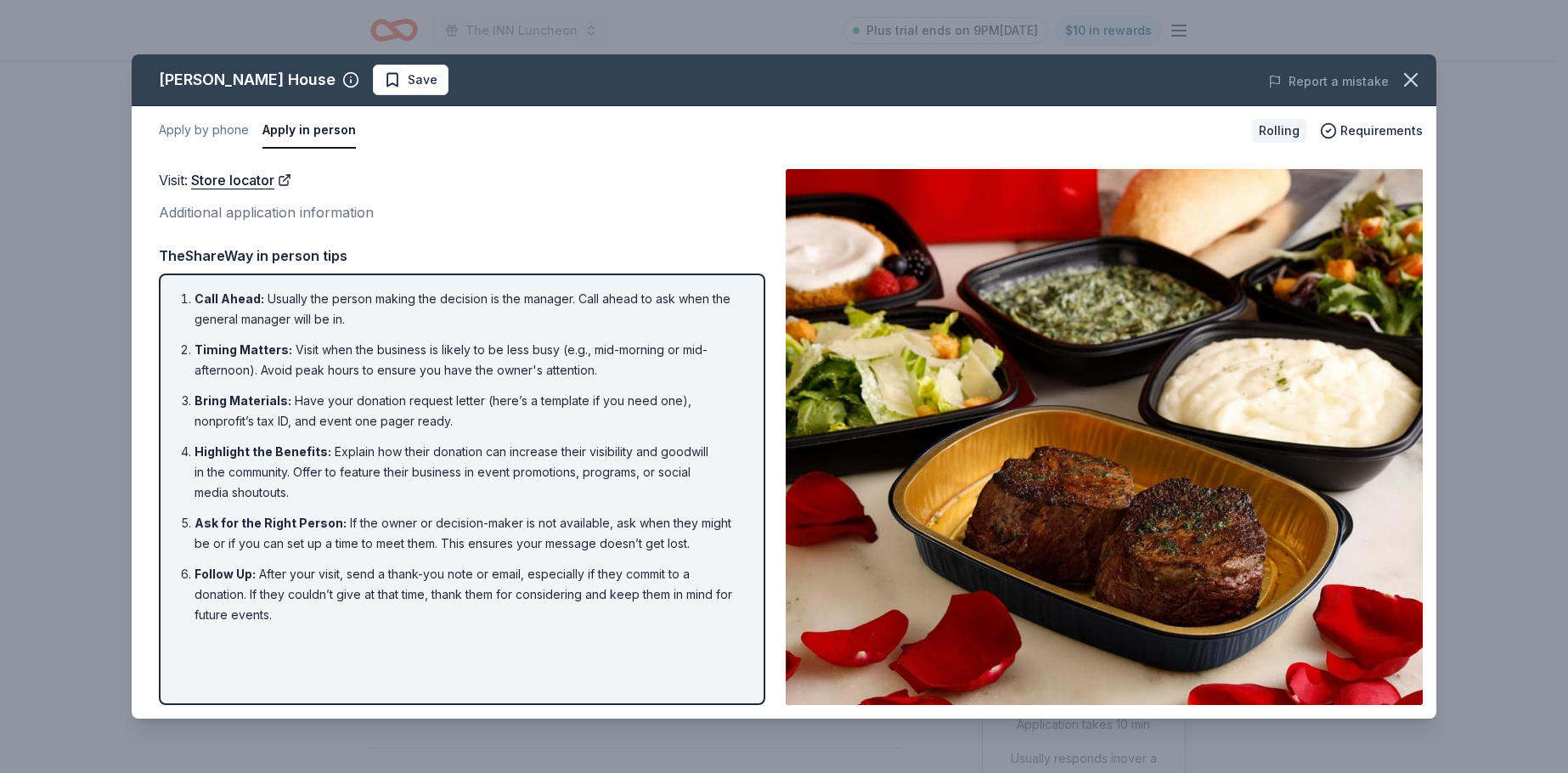
click at [57, 28] on div "[PERSON_NAME] House Save Report a mistake Apply by phone Apply in person Rollin…" at bounding box center [784, 386] width 1568 height 773
